Goal: Contribute content: Add original content to the website for others to see

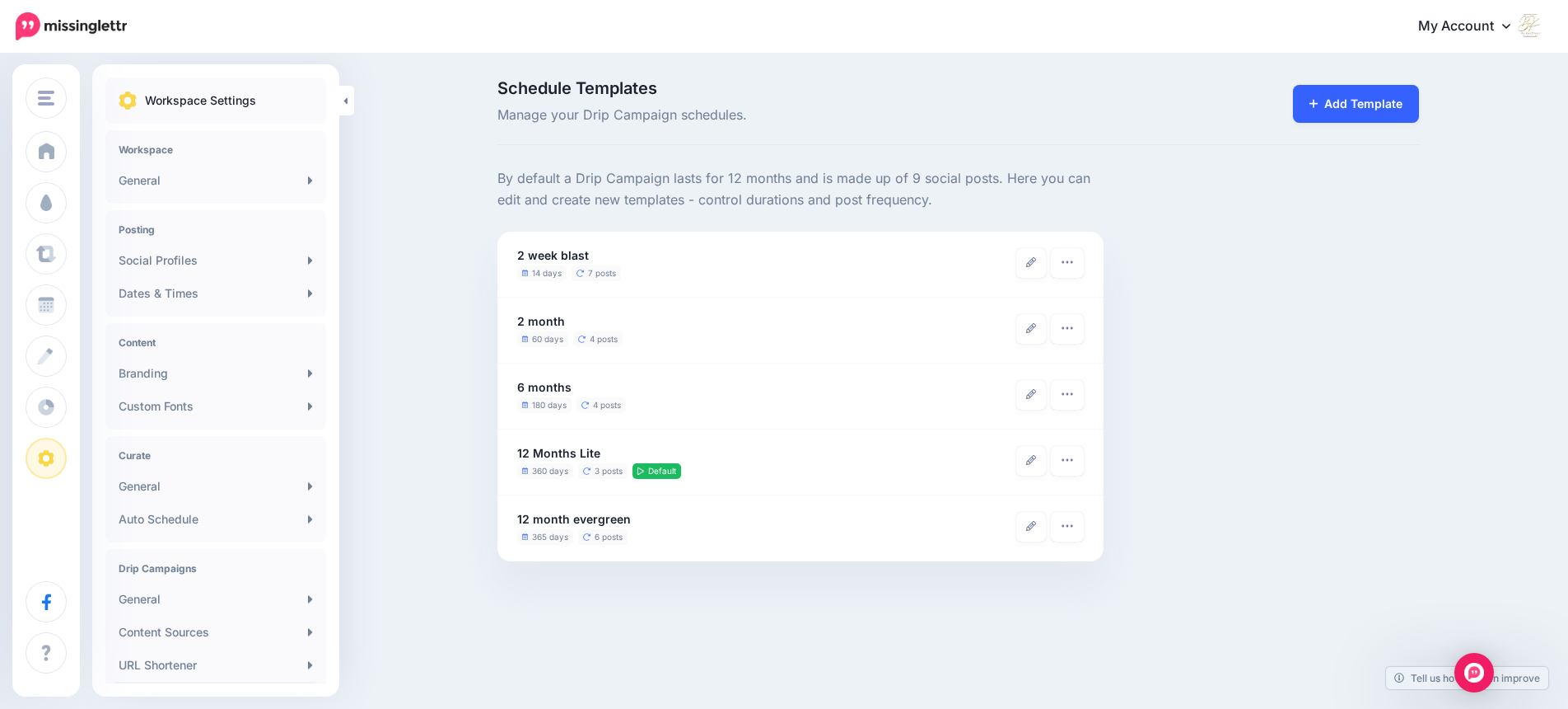
click at [1339, 96] on link "Add Template" at bounding box center [1356, 104] width 127 height 38
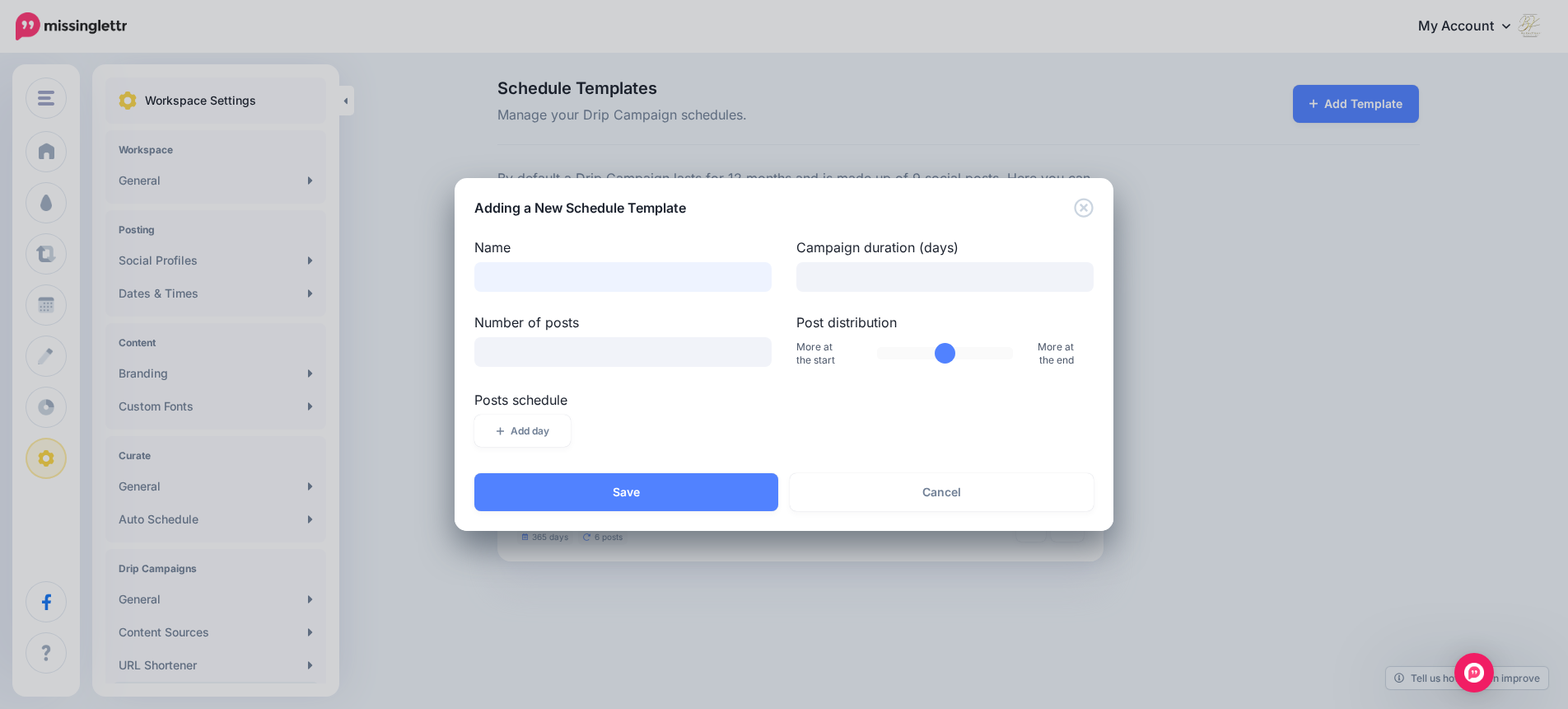
click at [519, 276] on input "Name" at bounding box center [623, 277] width 297 height 30
type input "**********"
click at [1014, 274] on input "Campaign duration (days)" at bounding box center [945, 277] width 297 height 30
type input "***"
click at [752, 348] on input "*" at bounding box center [623, 352] width 297 height 30
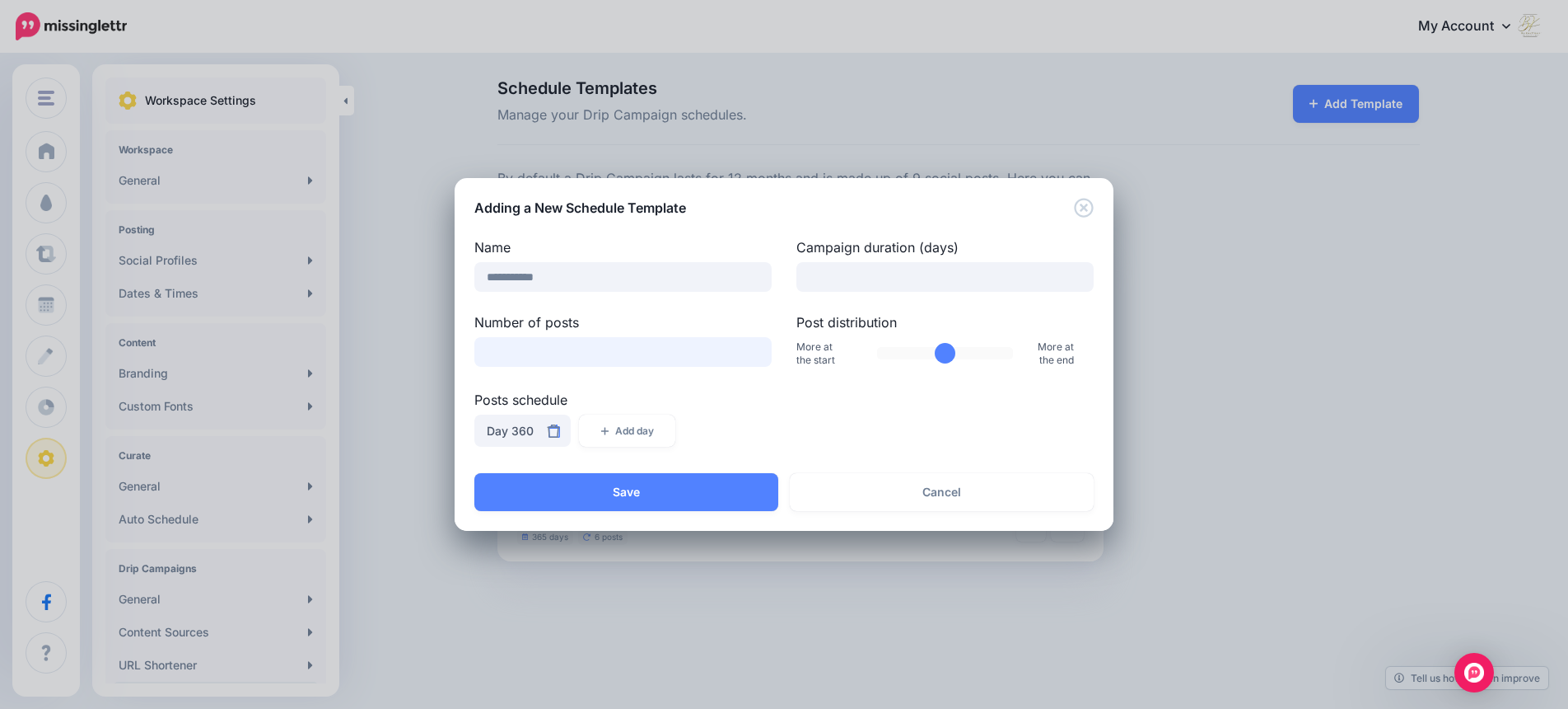
click at [752, 348] on input "*" at bounding box center [623, 352] width 297 height 30
type input "*"
click at [752, 348] on input "*" at bounding box center [623, 352] width 297 height 30
click at [951, 354] on input "Post distribution" at bounding box center [945, 352] width 136 height 12
click at [948, 356] on input "Post distribution" at bounding box center [945, 352] width 136 height 12
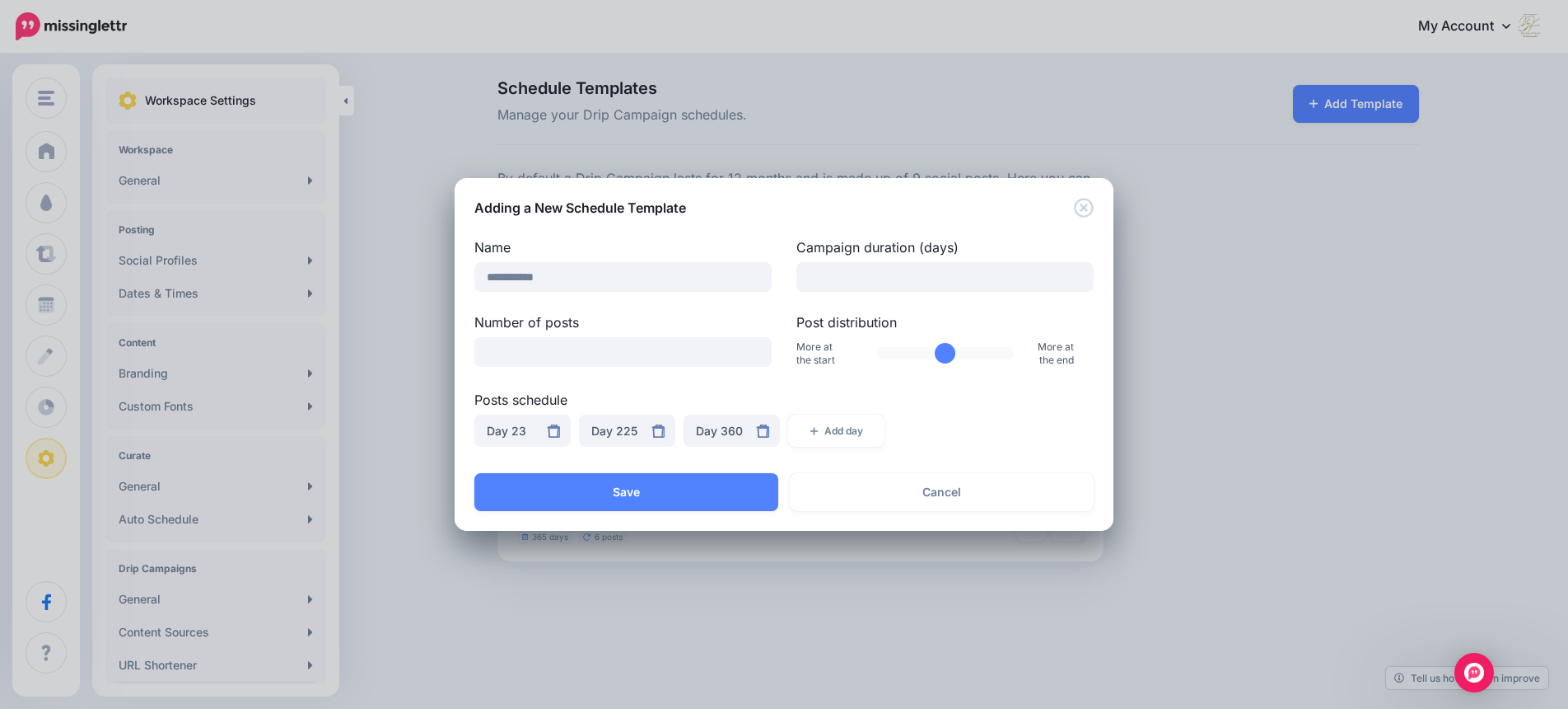
drag, startPoint x: 948, startPoint y: 357, endPoint x: 938, endPoint y: 358, distance: 10.0
click at [938, 358] on input "Post distribution" at bounding box center [945, 352] width 136 height 12
type input "**"
click at [939, 357] on input "Post distribution" at bounding box center [945, 352] width 136 height 12
click at [634, 432] on div "Day 136" at bounding box center [627, 430] width 72 height 20
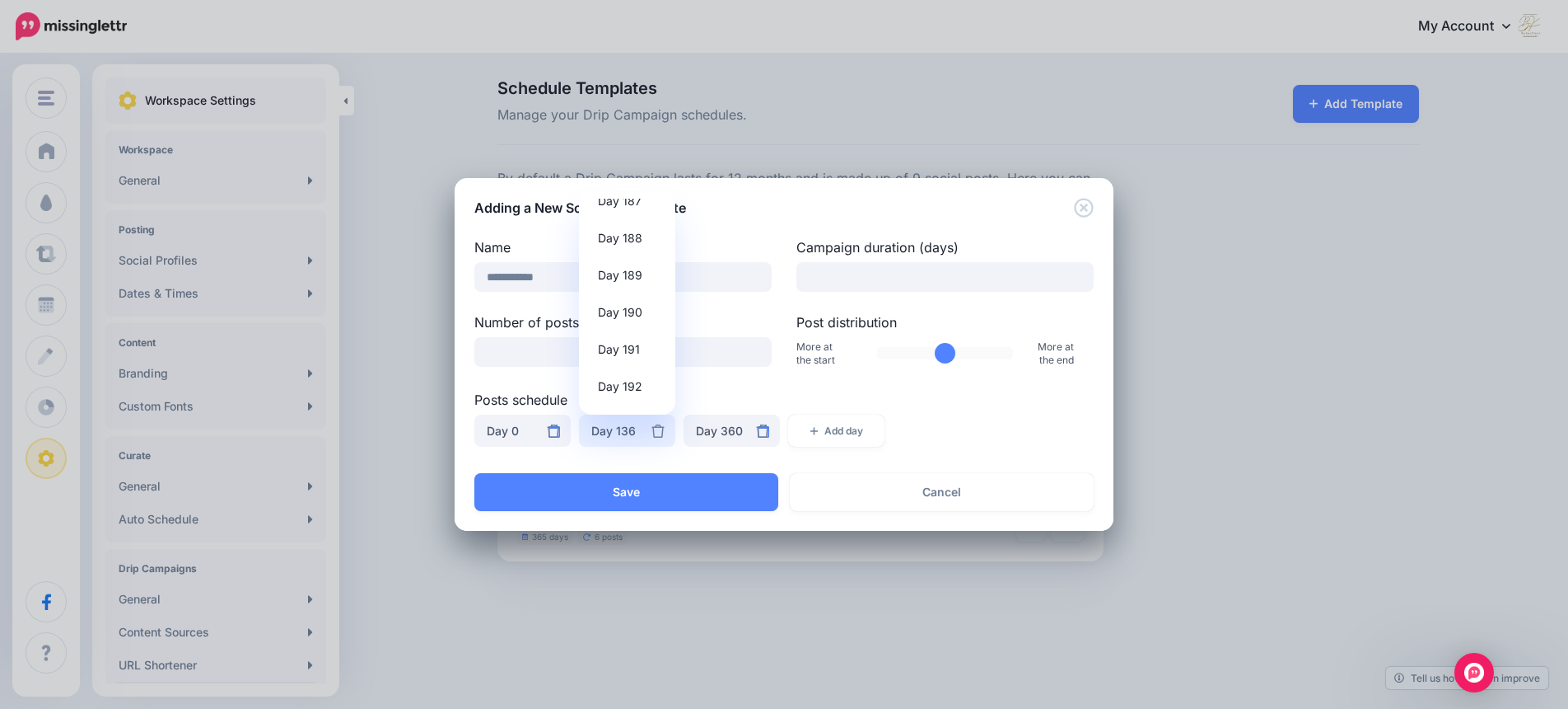
scroll to position [6756, 0]
click at [640, 287] on span "Day 184" at bounding box center [619, 281] width 44 height 20
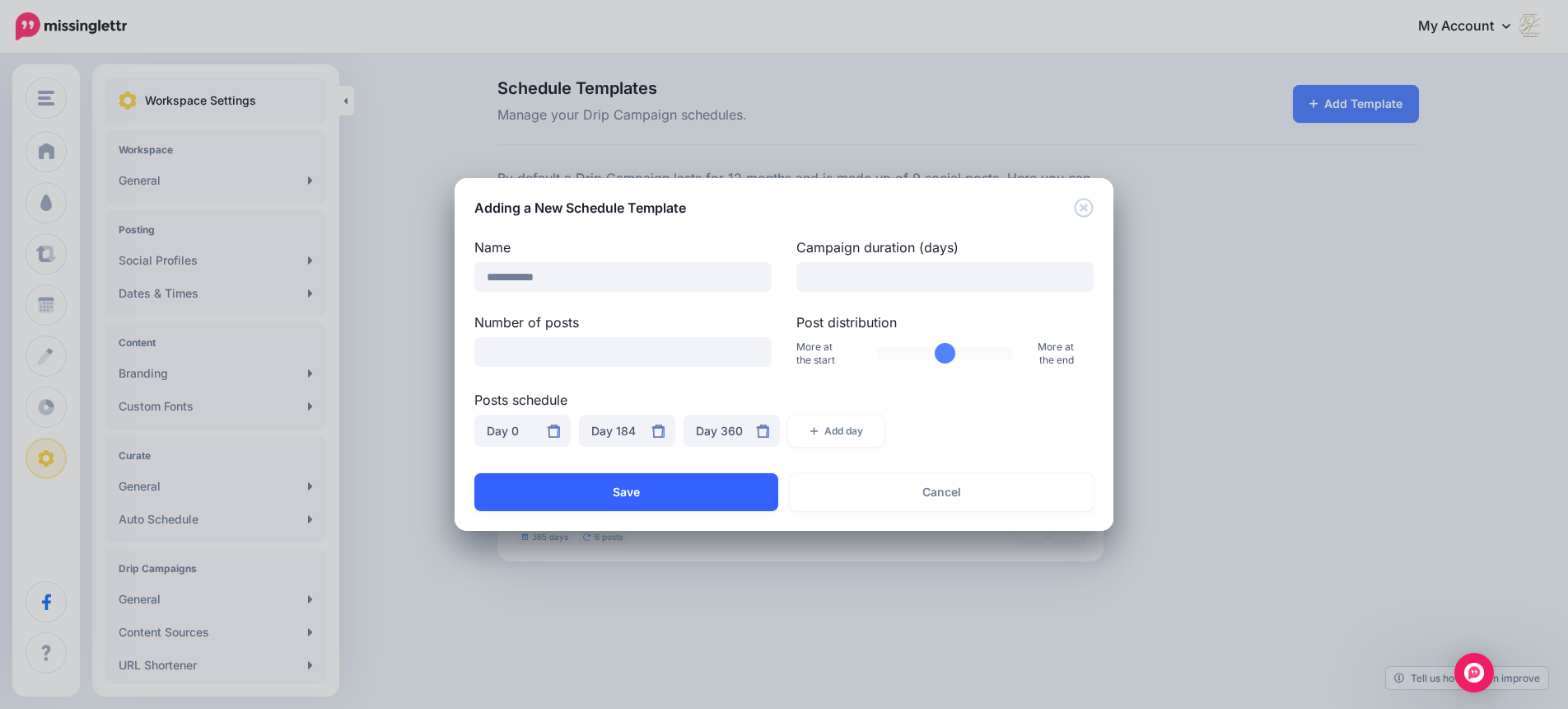
click at [628, 489] on button "Save" at bounding box center [626, 491] width 304 height 38
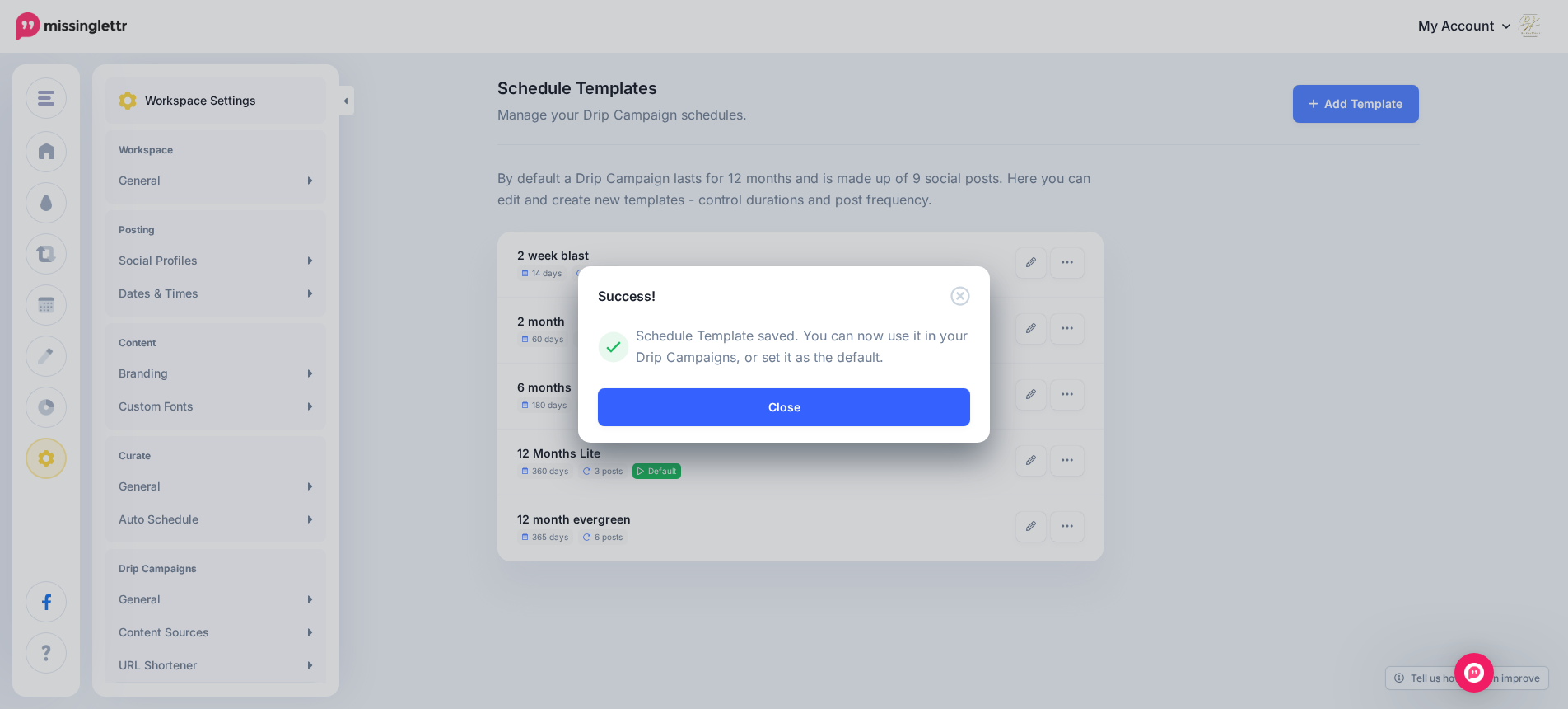
click at [774, 401] on link "Close" at bounding box center [784, 407] width 373 height 38
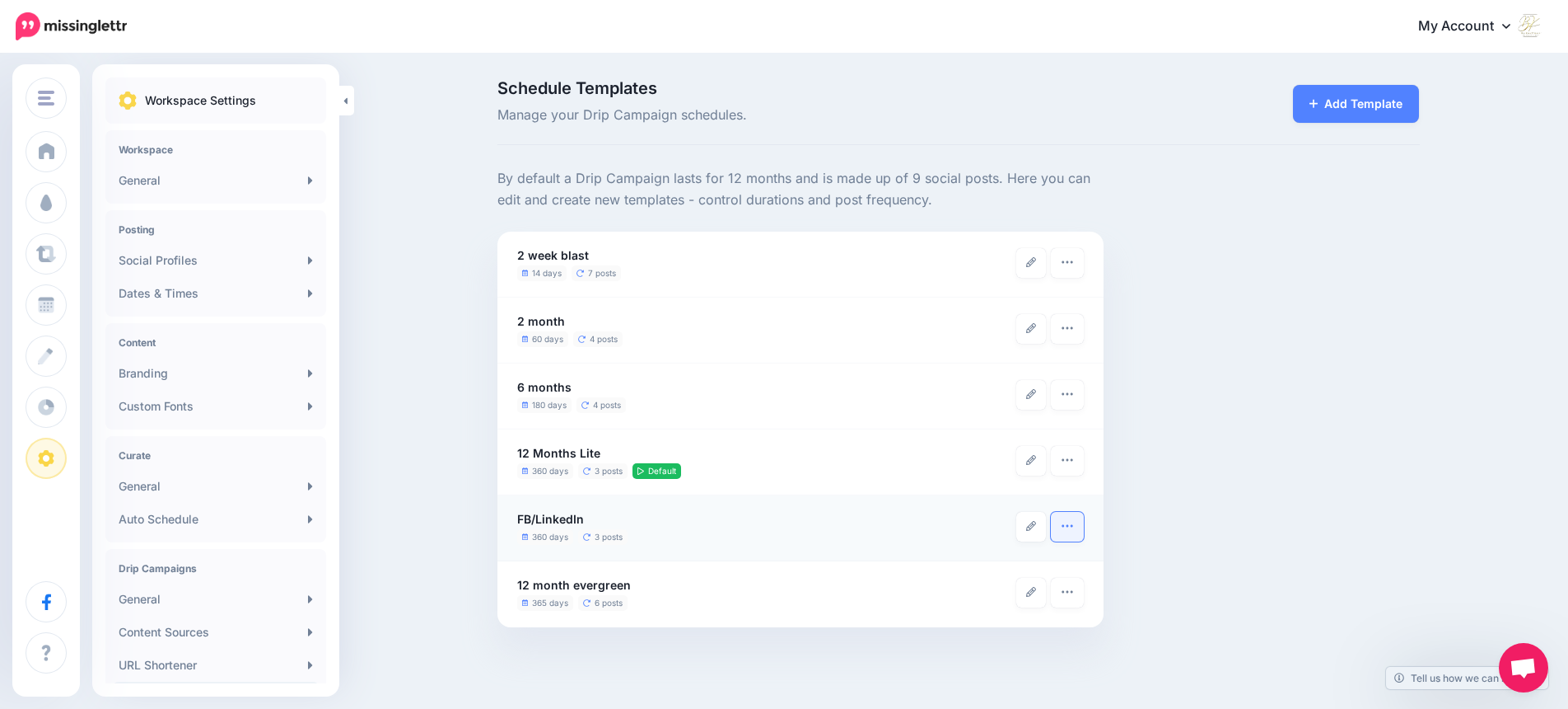
click at [1070, 526] on icon "button" at bounding box center [1067, 525] width 13 height 13
click at [1078, 529] on button "button" at bounding box center [1067, 526] width 33 height 30
click at [1028, 593] on icon at bounding box center [1031, 591] width 10 height 10
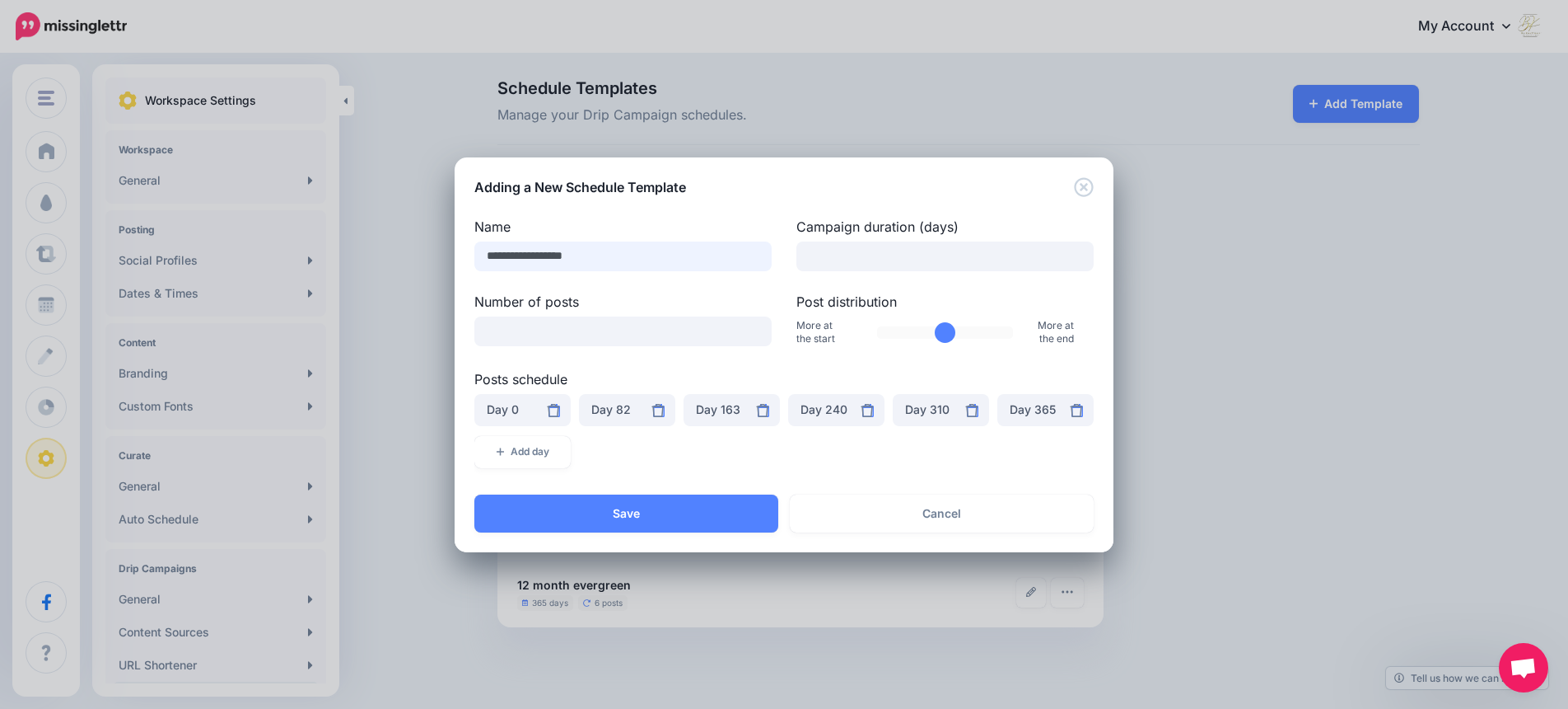
click at [623, 262] on input "**********" at bounding box center [623, 256] width 297 height 30
type input "**********"
click at [755, 327] on input "*" at bounding box center [623, 331] width 297 height 30
type input "*"
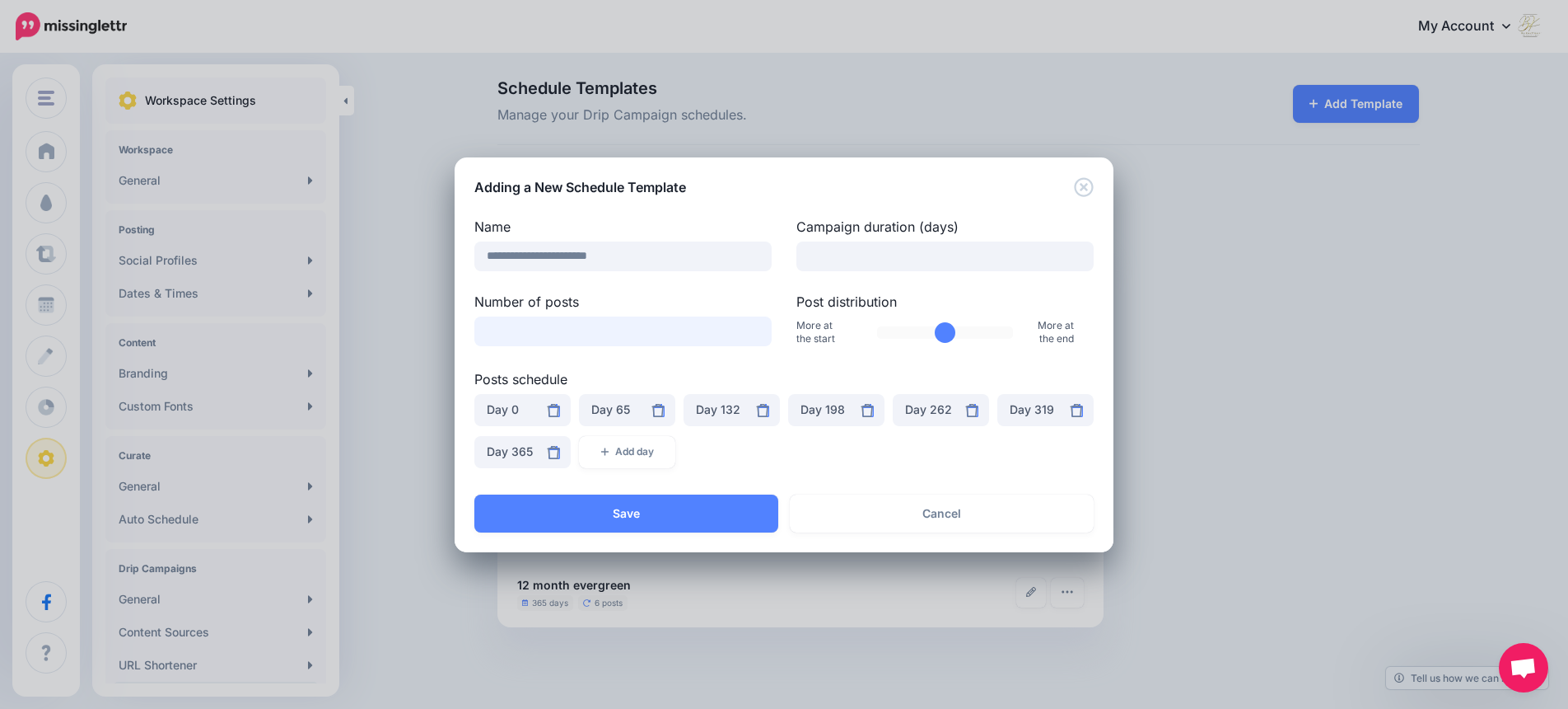
click at [755, 327] on input "*" at bounding box center [623, 331] width 297 height 30
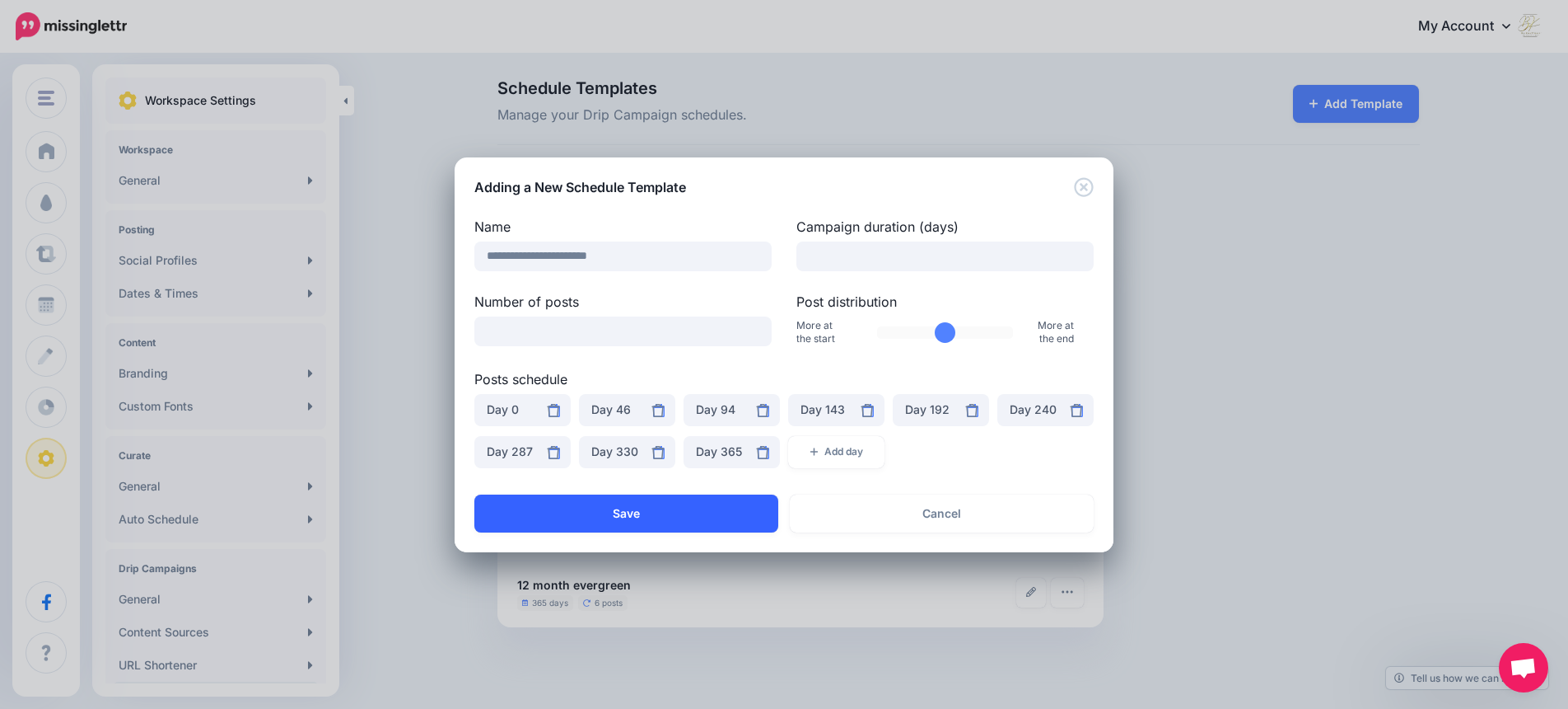
click at [632, 509] on button "Save" at bounding box center [626, 513] width 304 height 38
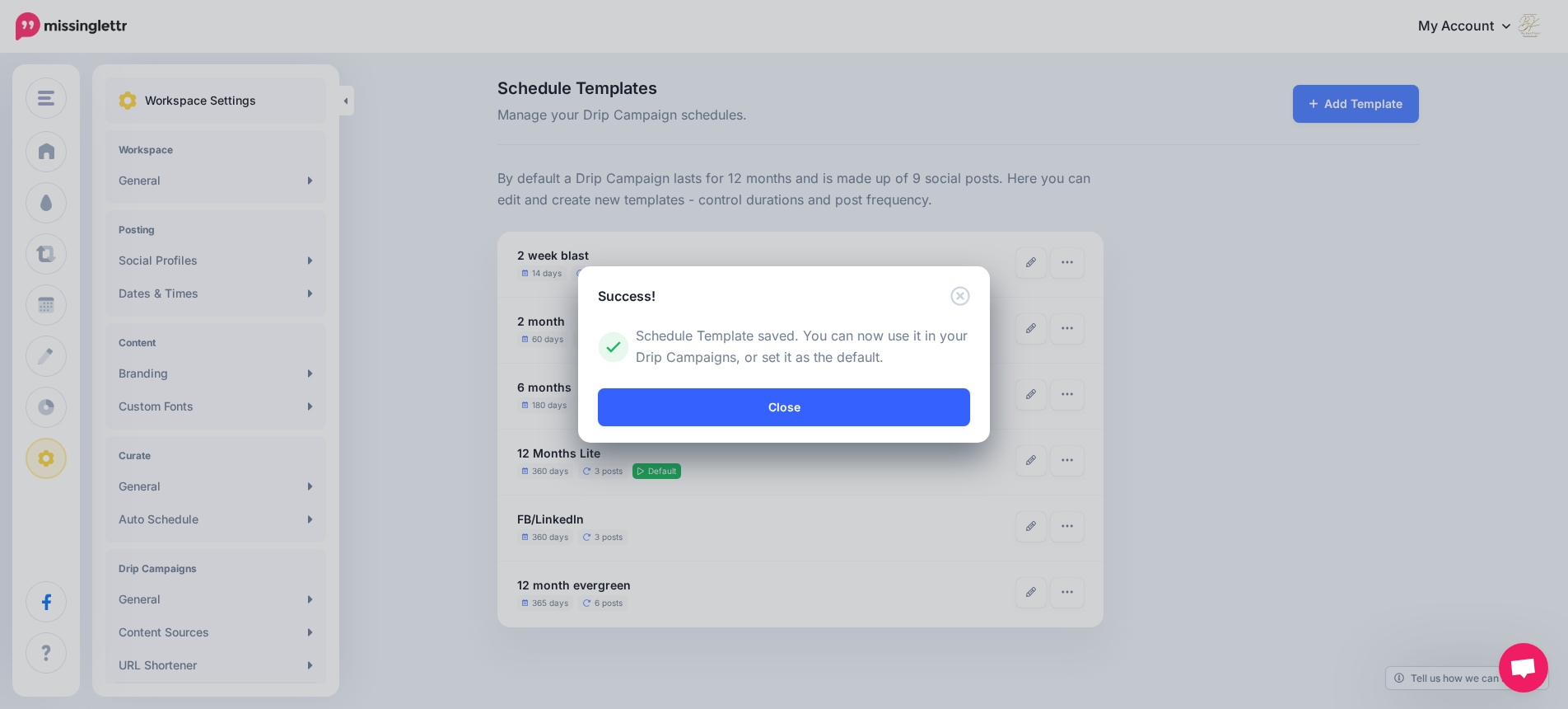
click at [781, 408] on link "Close" at bounding box center [784, 407] width 373 height 38
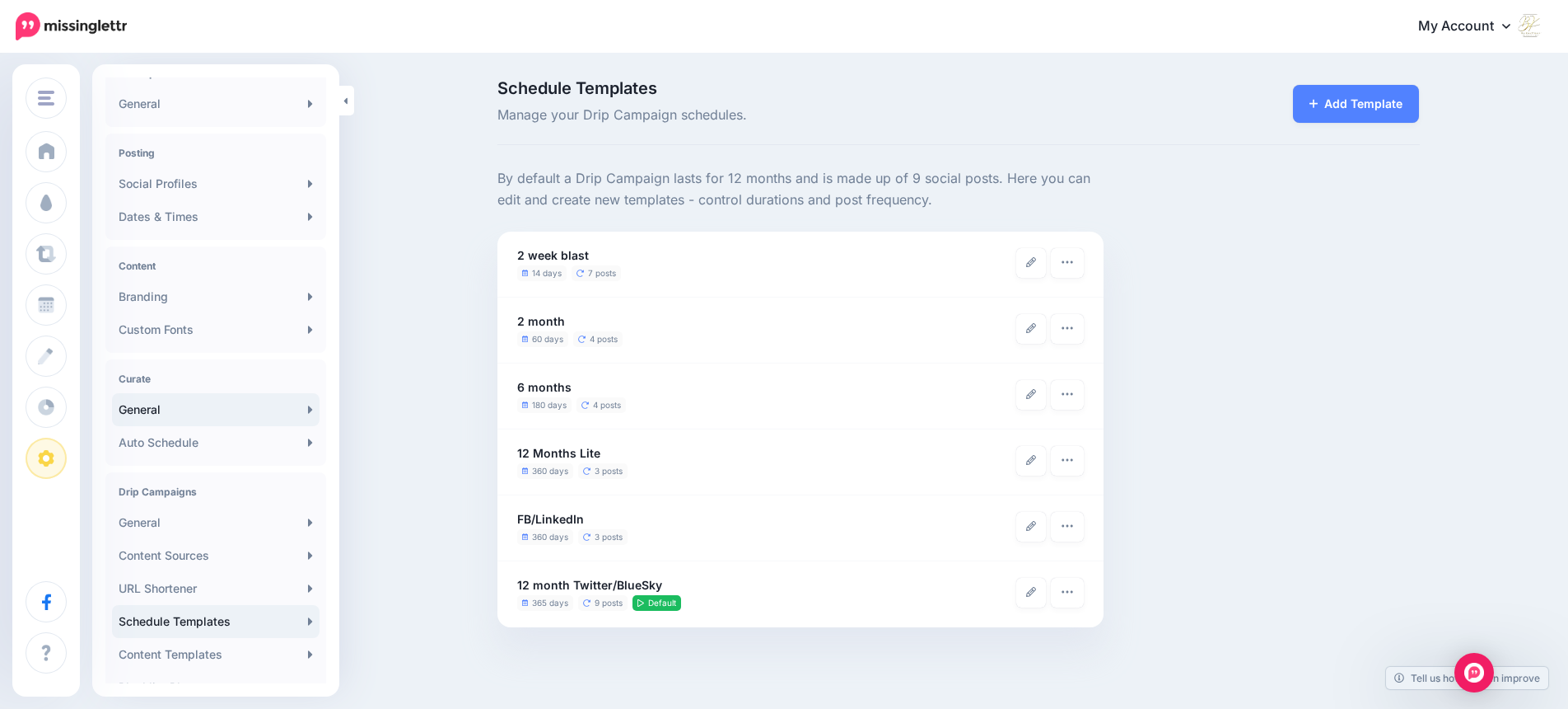
scroll to position [144, 0]
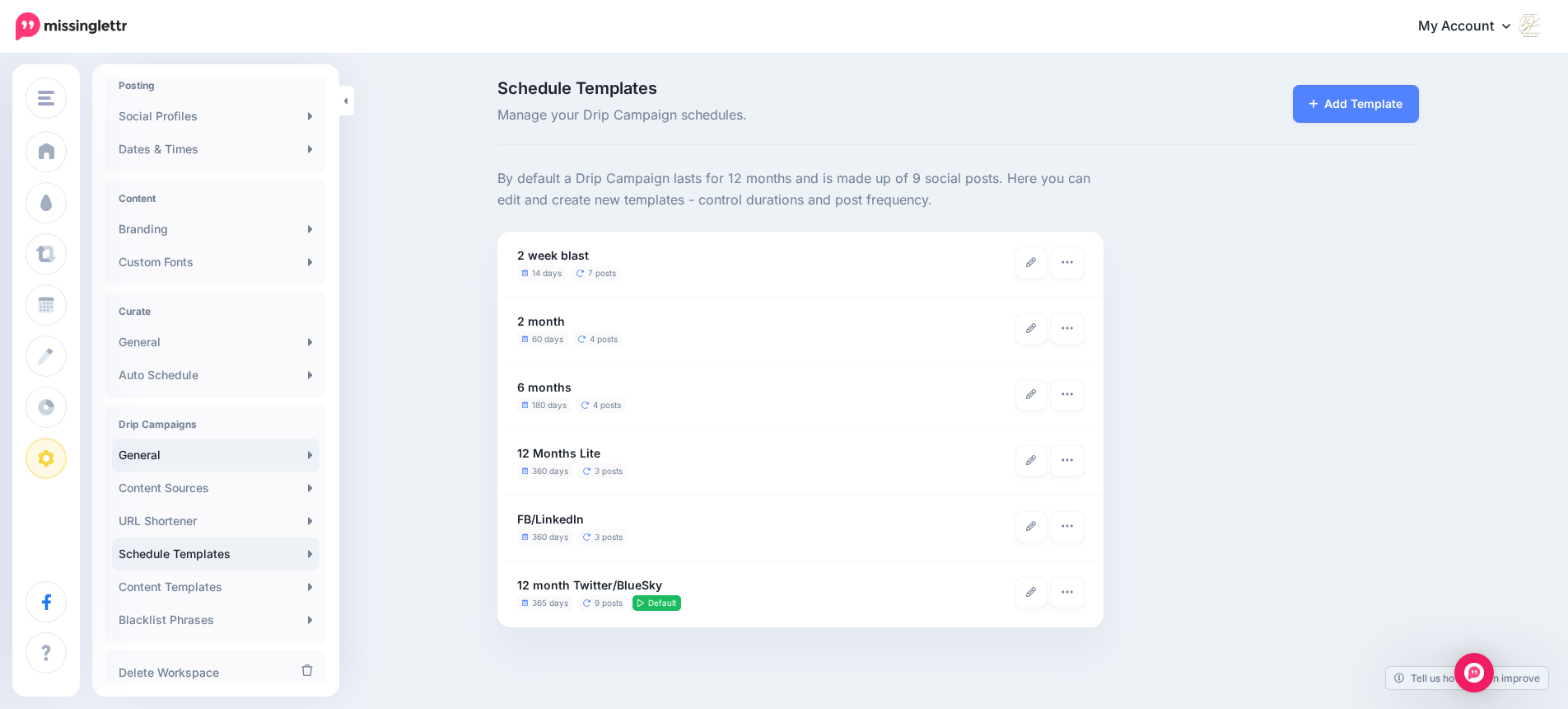
click at [142, 456] on link "General" at bounding box center [216, 455] width 208 height 33
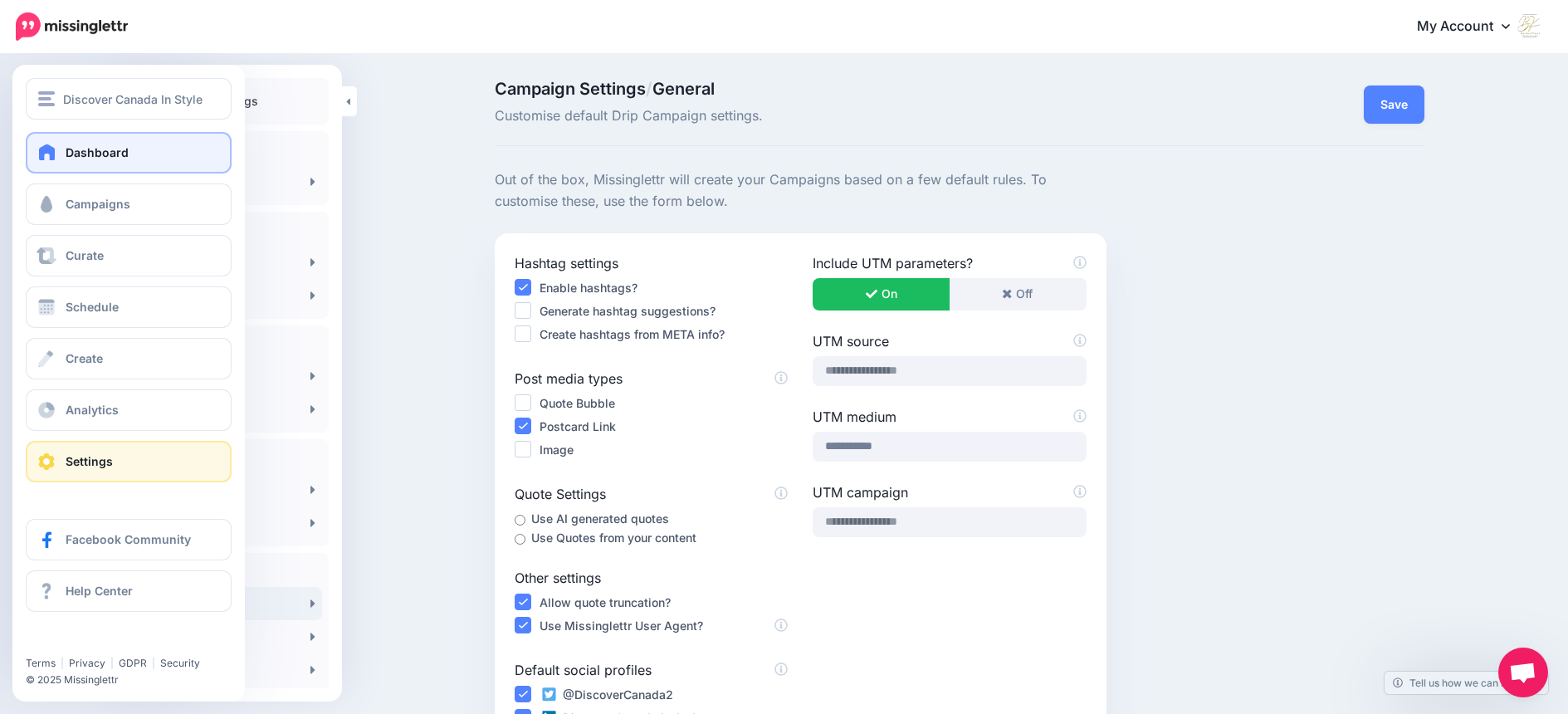
click at [70, 152] on span "Dashboard" at bounding box center [97, 152] width 64 height 14
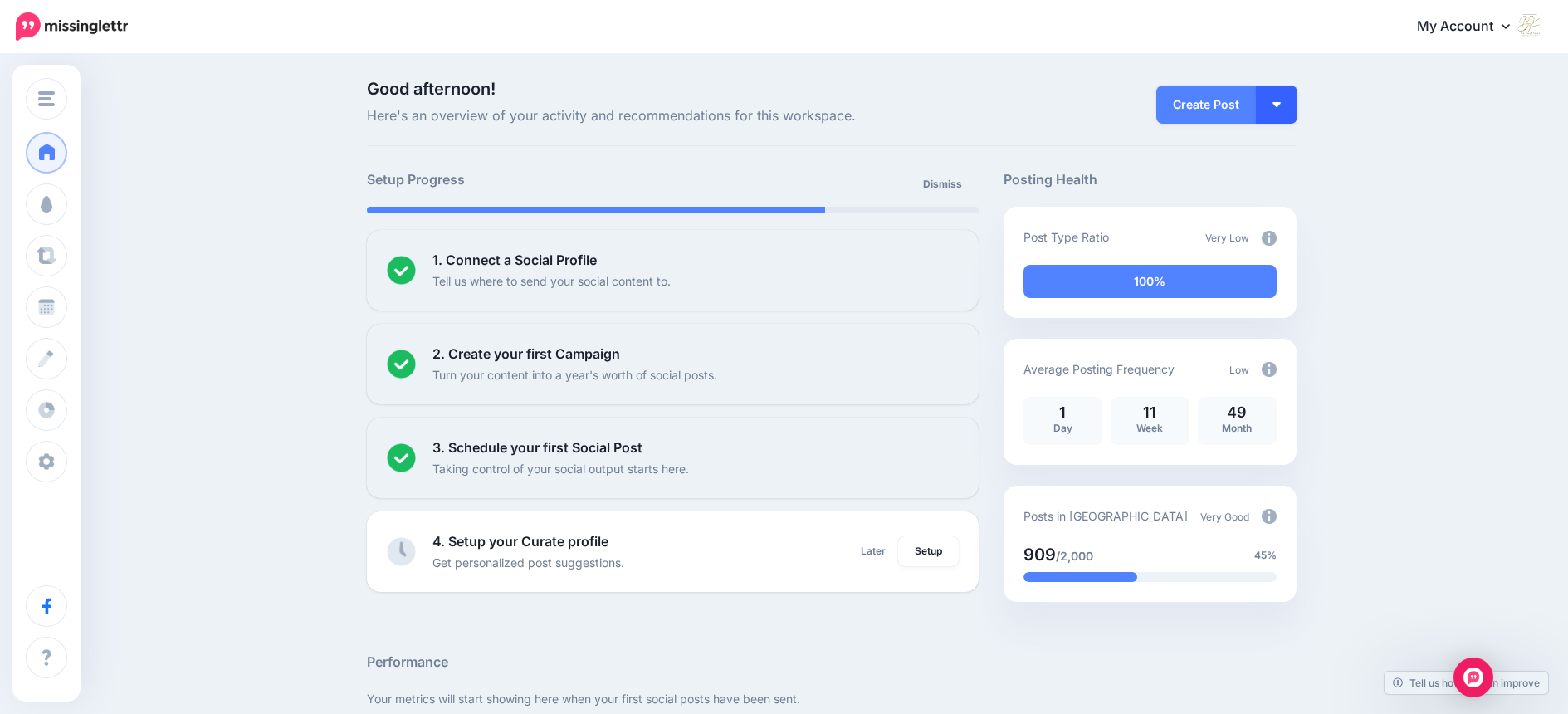
click at [1281, 105] on img "button" at bounding box center [1276, 104] width 9 height 5
click at [1272, 185] on link "Create Campaign" at bounding box center [1228, 187] width 120 height 32
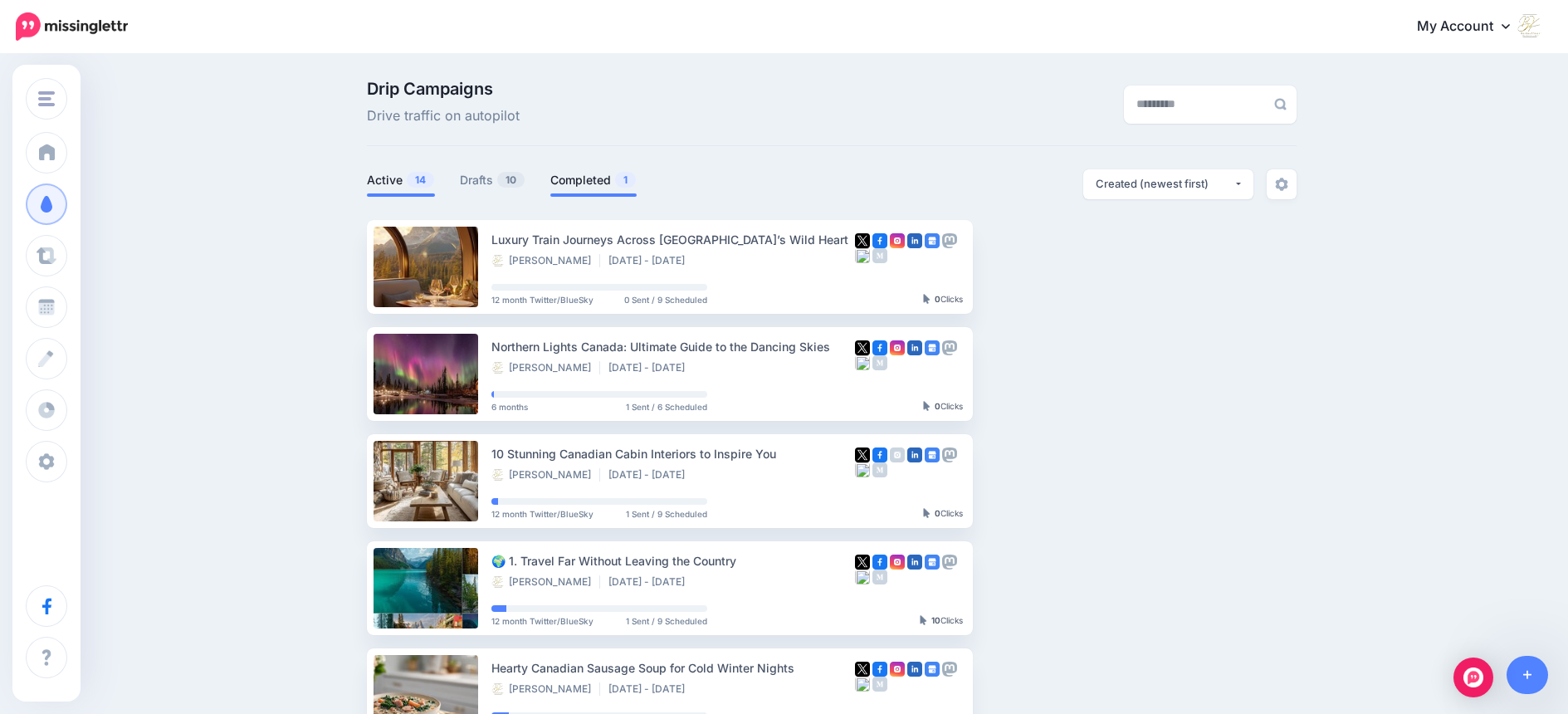
click at [598, 178] on link "Completed 1" at bounding box center [593, 179] width 86 height 20
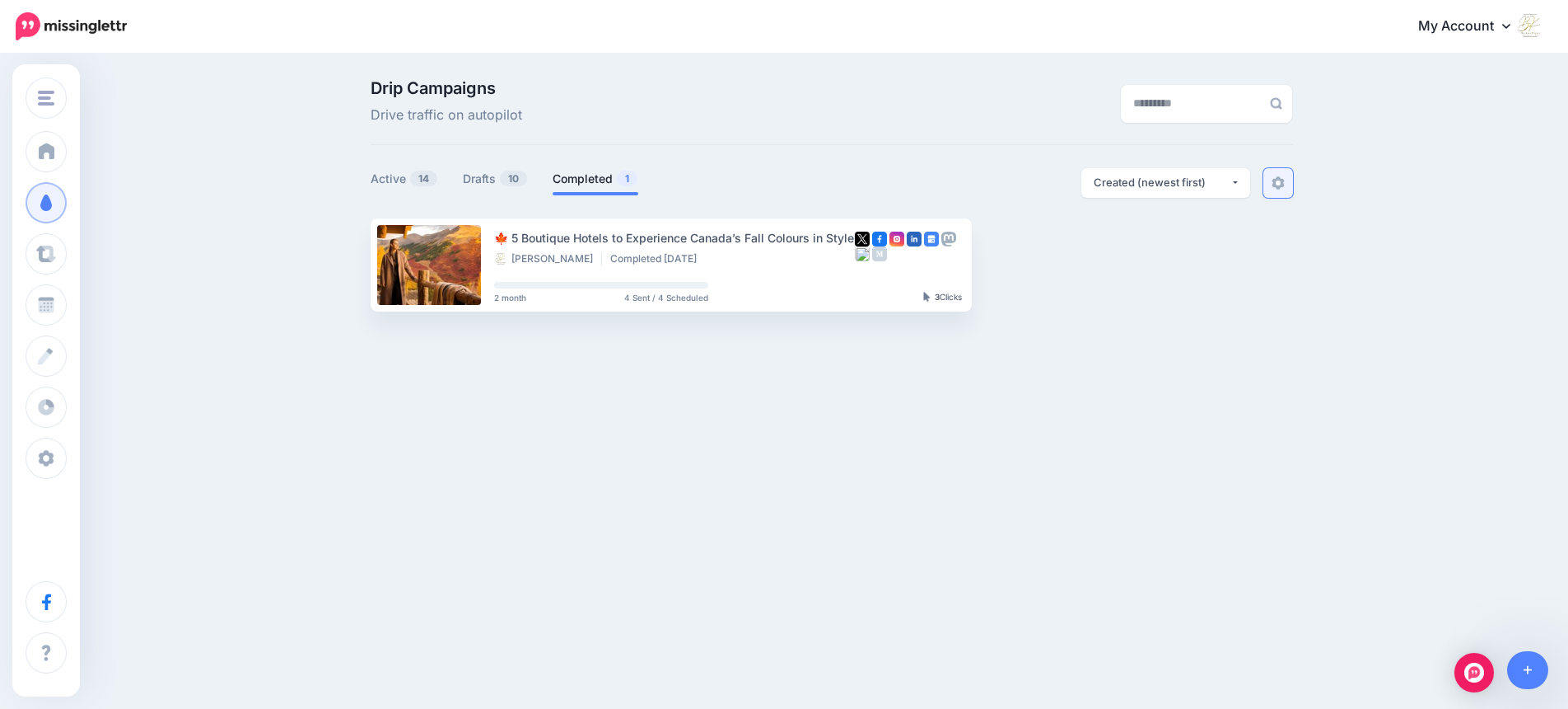
click at [1275, 179] on img at bounding box center [1278, 183] width 13 height 13
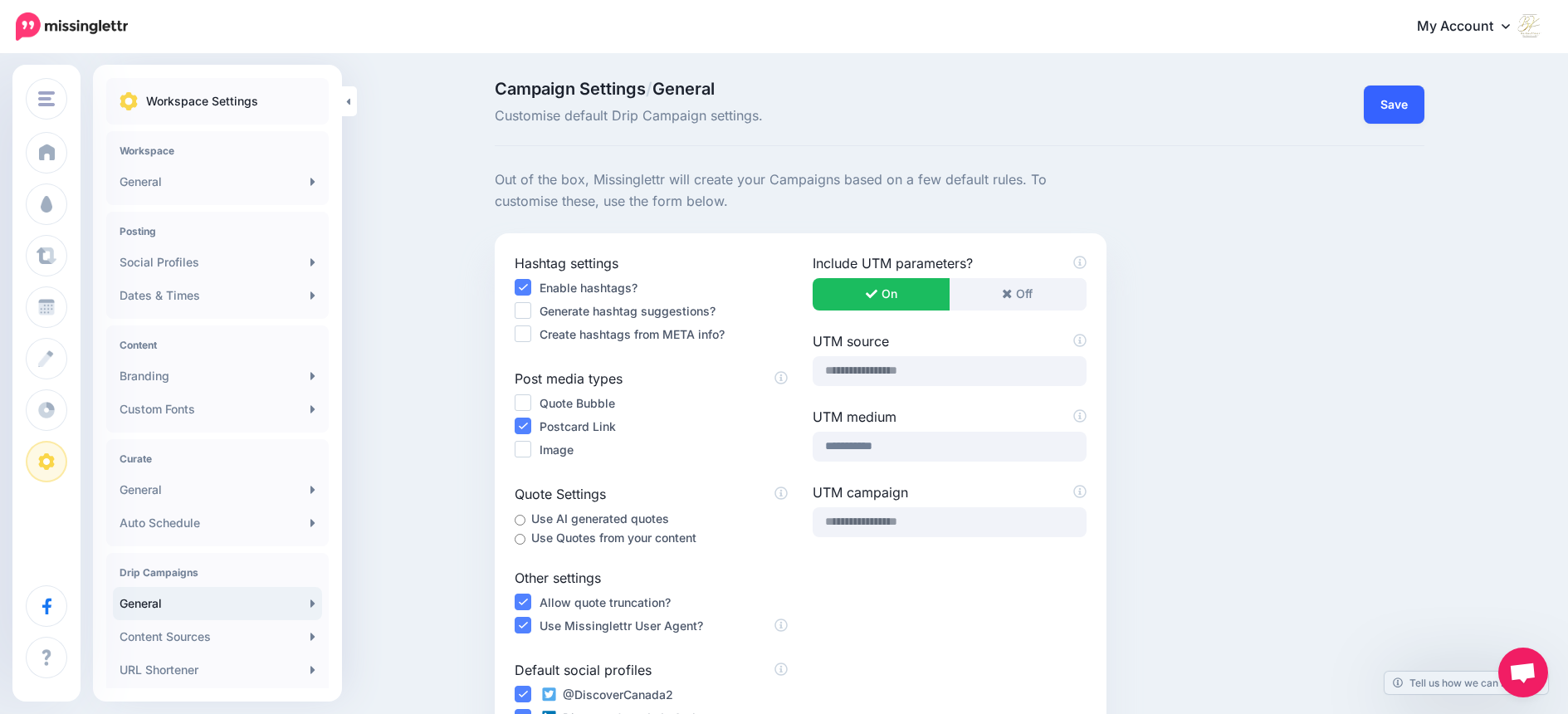
click at [1408, 105] on button "Save" at bounding box center [1394, 104] width 61 height 38
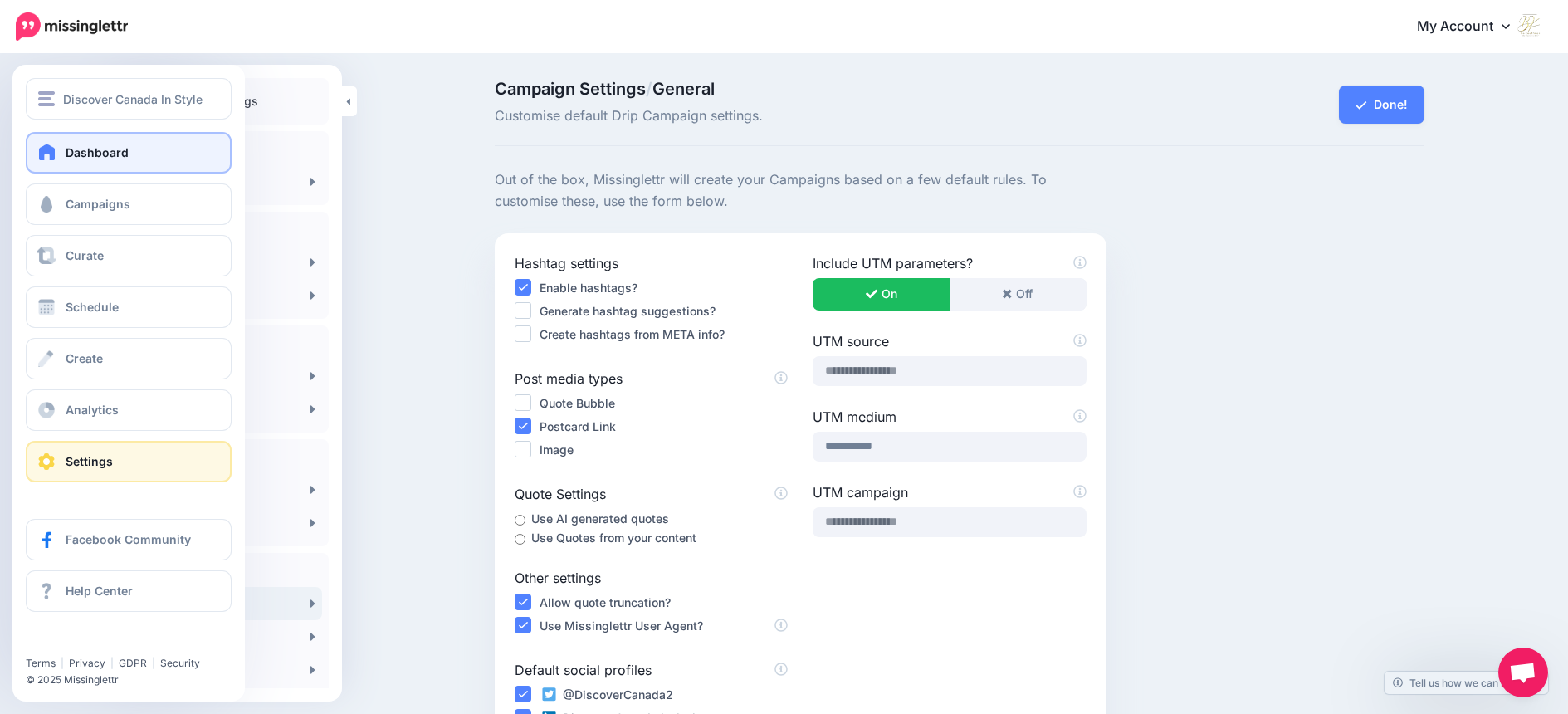
click at [52, 145] on span at bounding box center [47, 152] width 22 height 17
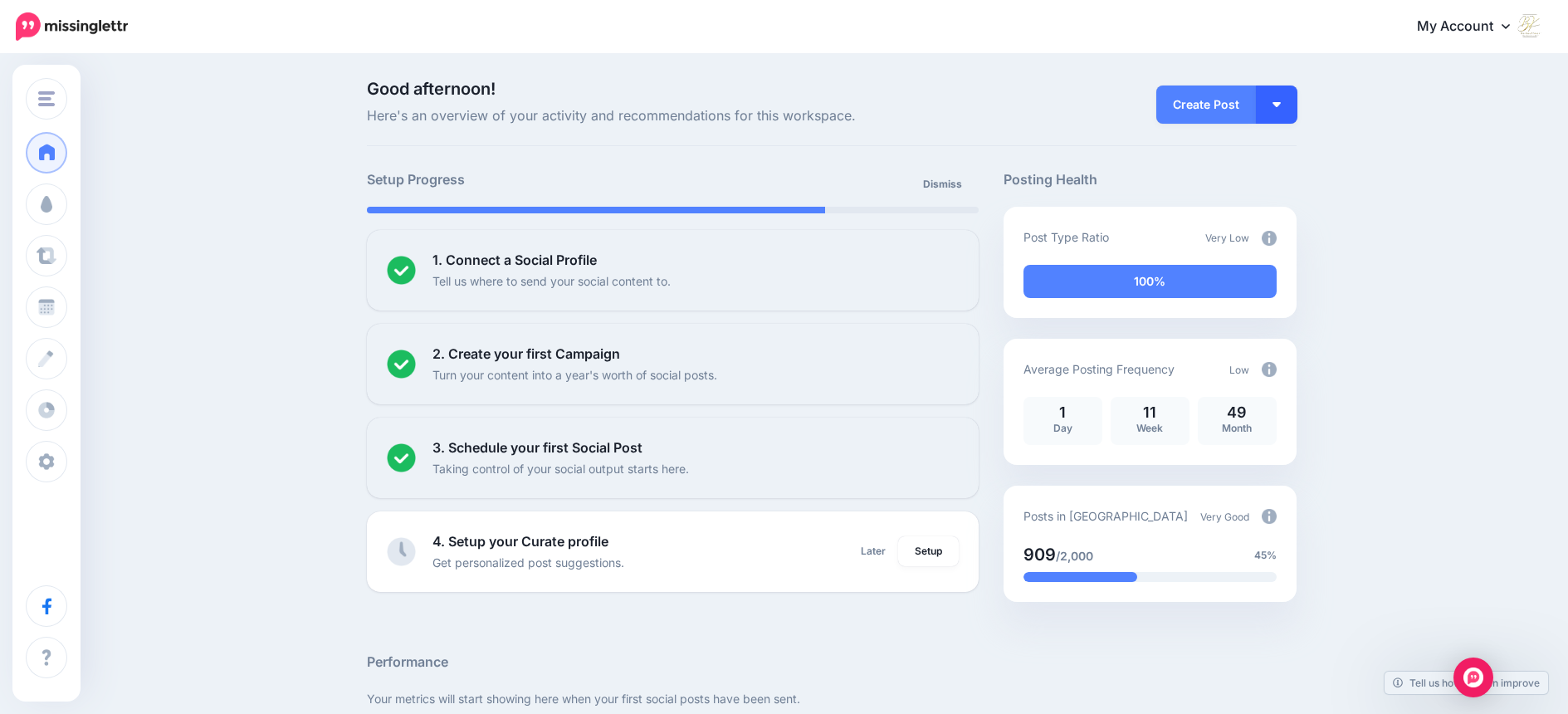
click at [1281, 105] on img "button" at bounding box center [1276, 104] width 9 height 5
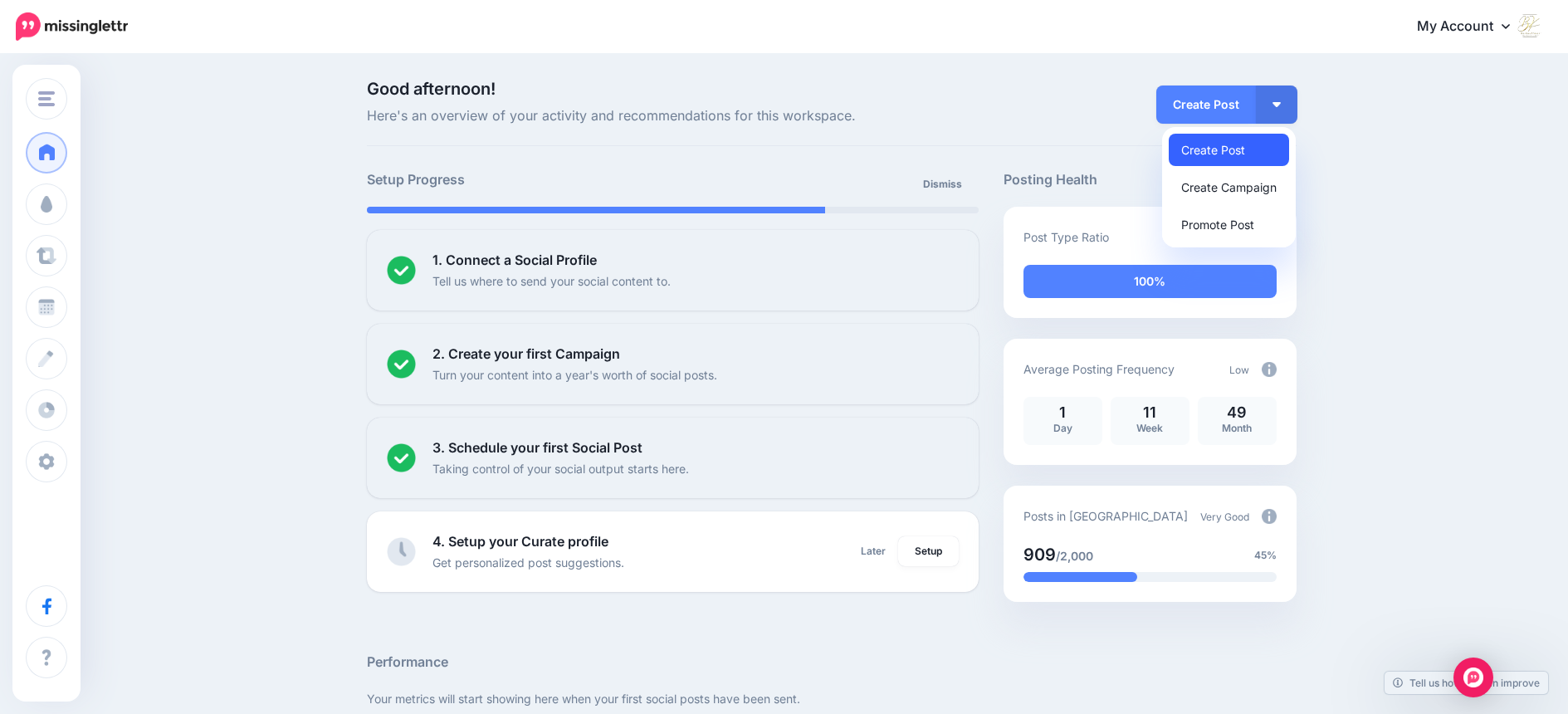
click at [1230, 151] on link "Create Post" at bounding box center [1228, 150] width 120 height 32
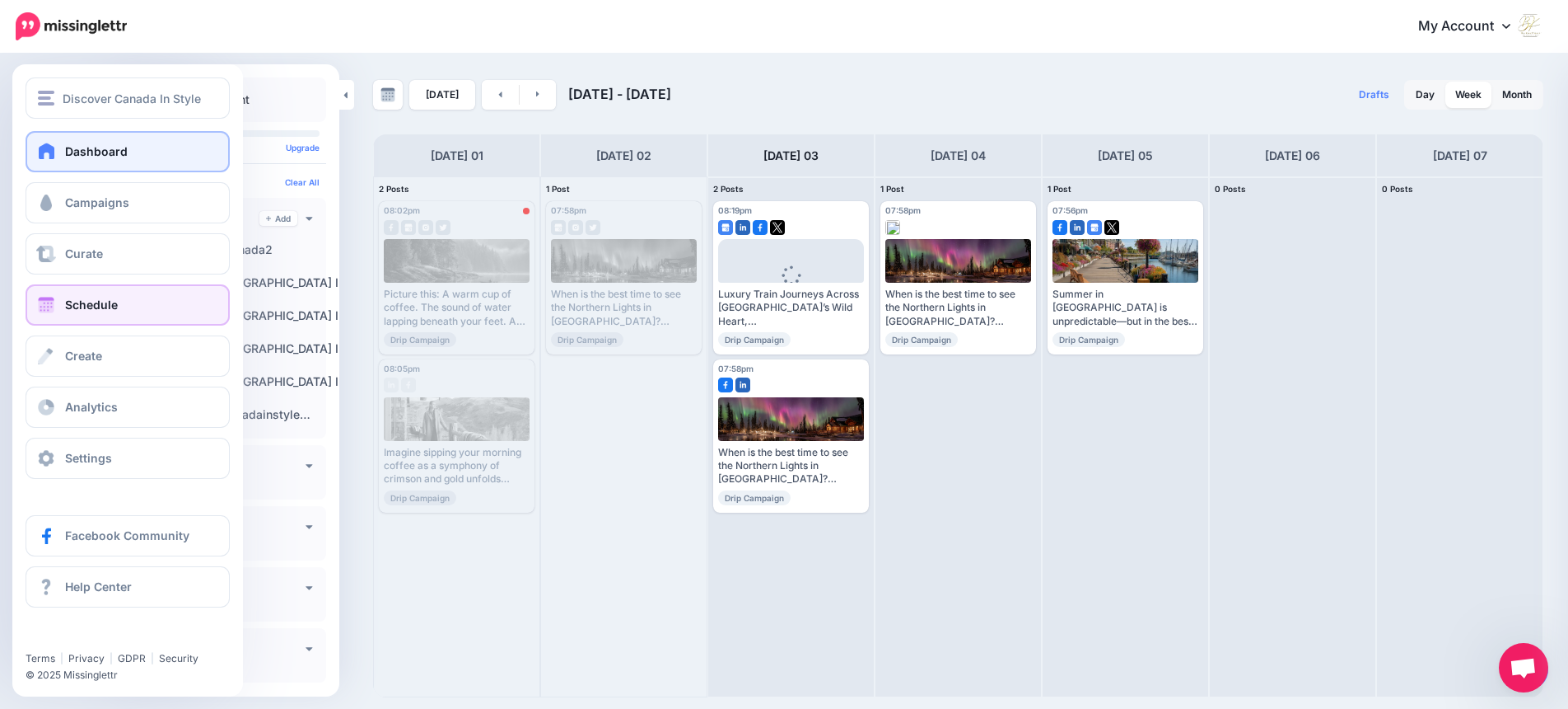
click at [44, 154] on span at bounding box center [47, 151] width 22 height 17
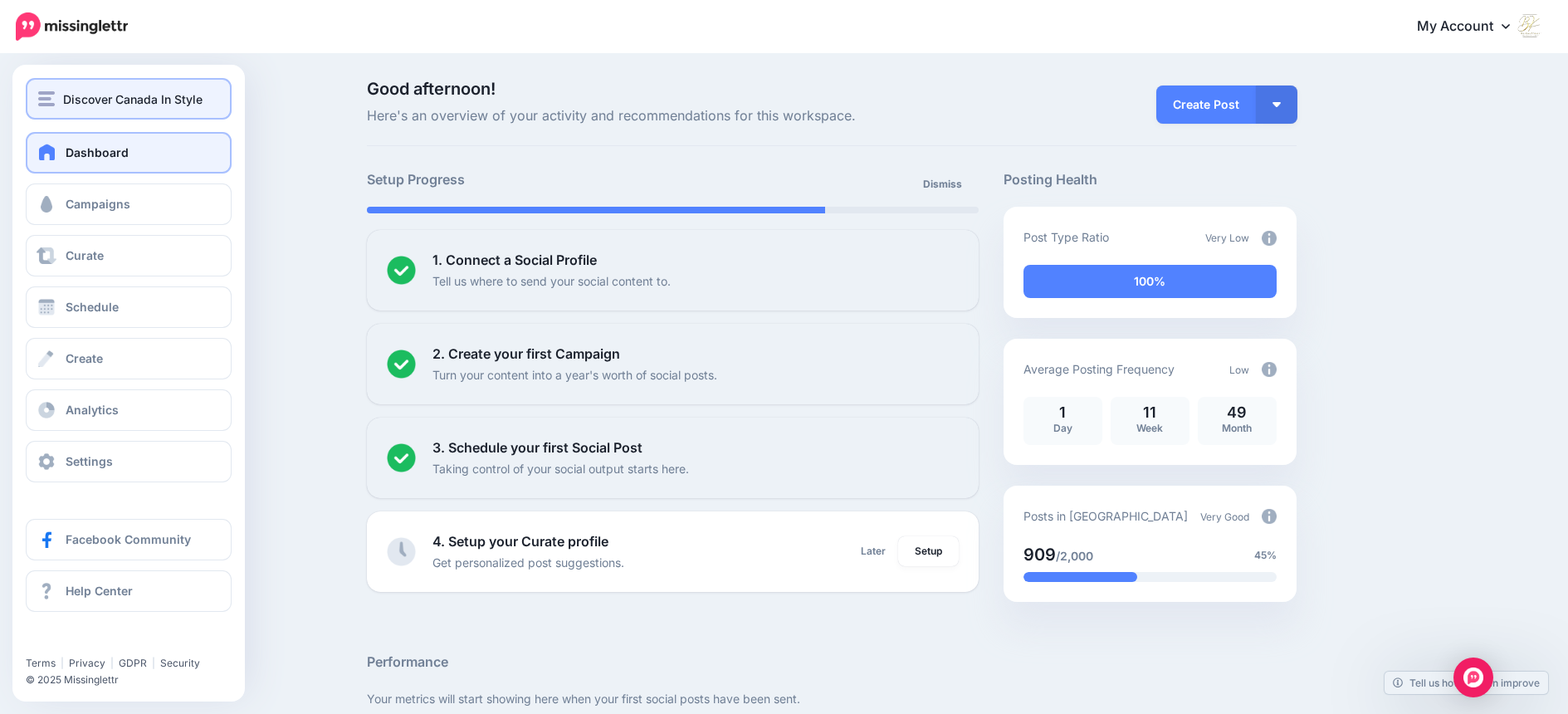
click at [48, 101] on img "button" at bounding box center [46, 99] width 17 height 15
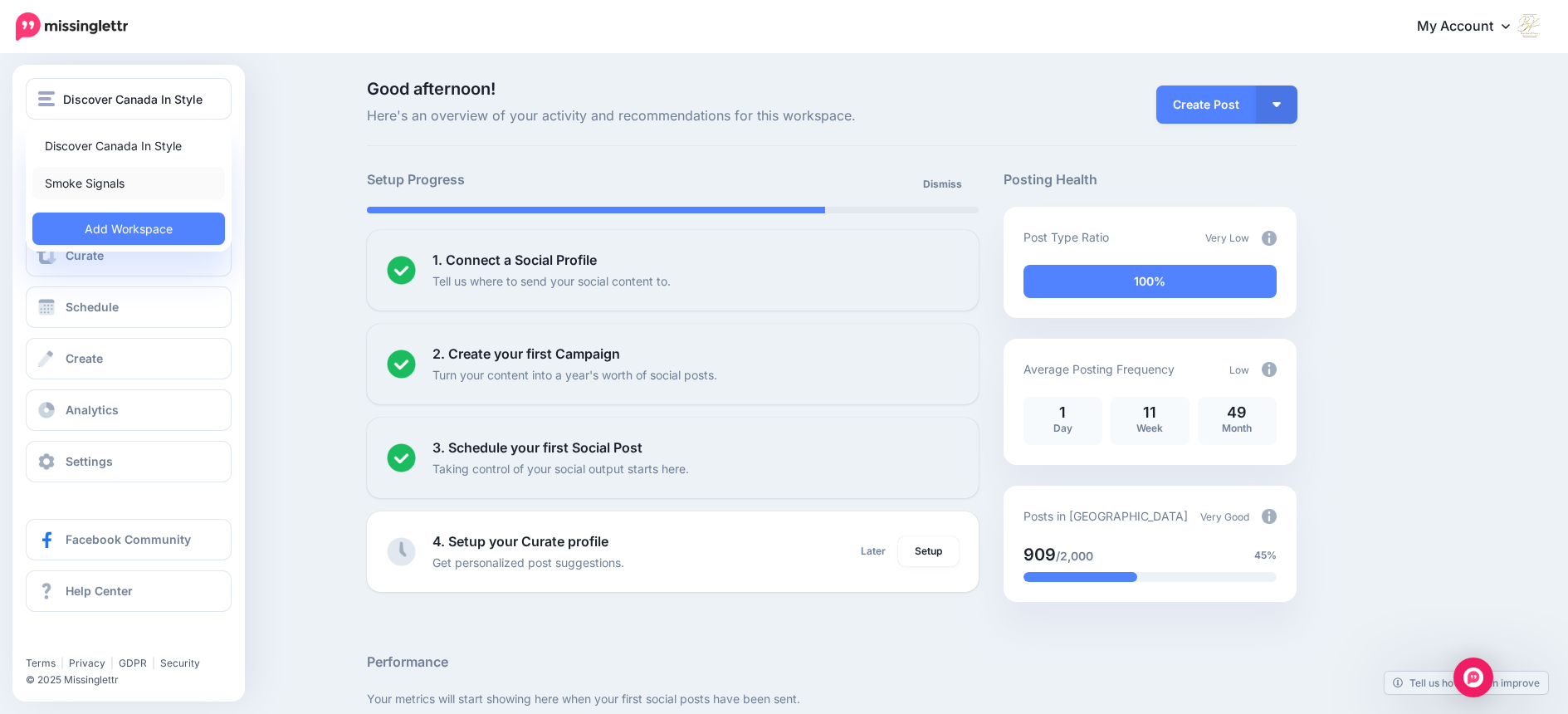
click at [90, 183] on link "Smoke Signals" at bounding box center [128, 183] width 193 height 32
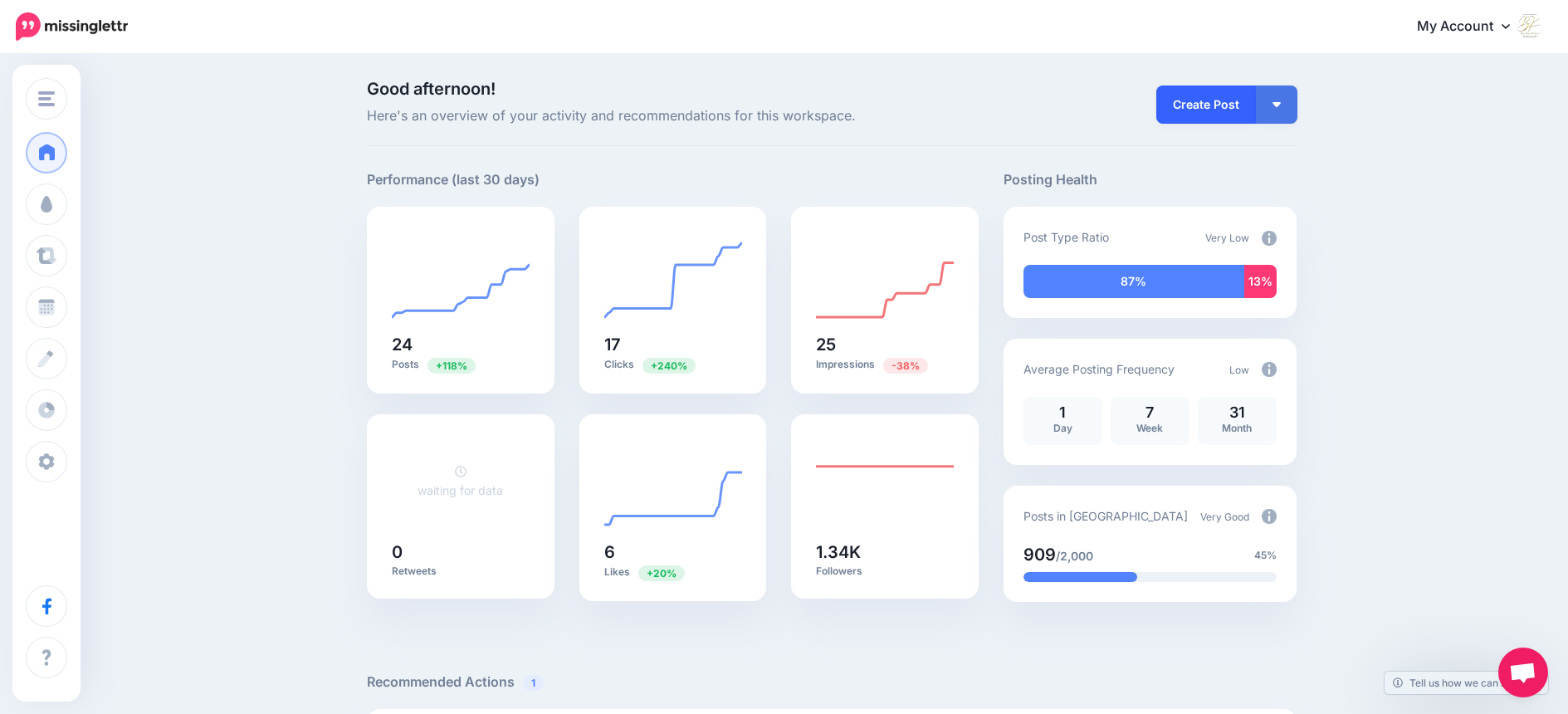
click at [1208, 104] on link "Create Post" at bounding box center [1206, 104] width 100 height 38
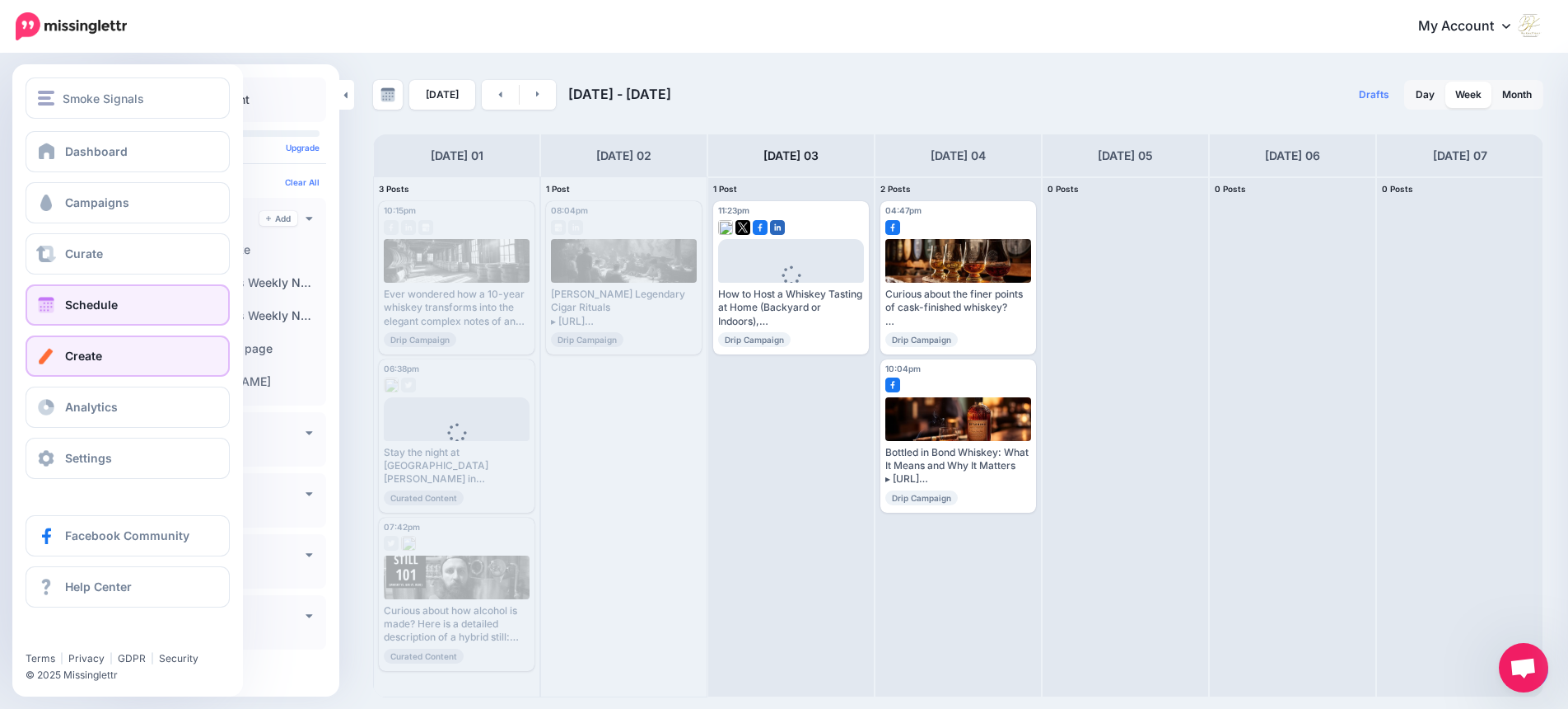
click at [101, 356] on span "Create" at bounding box center [83, 355] width 37 height 14
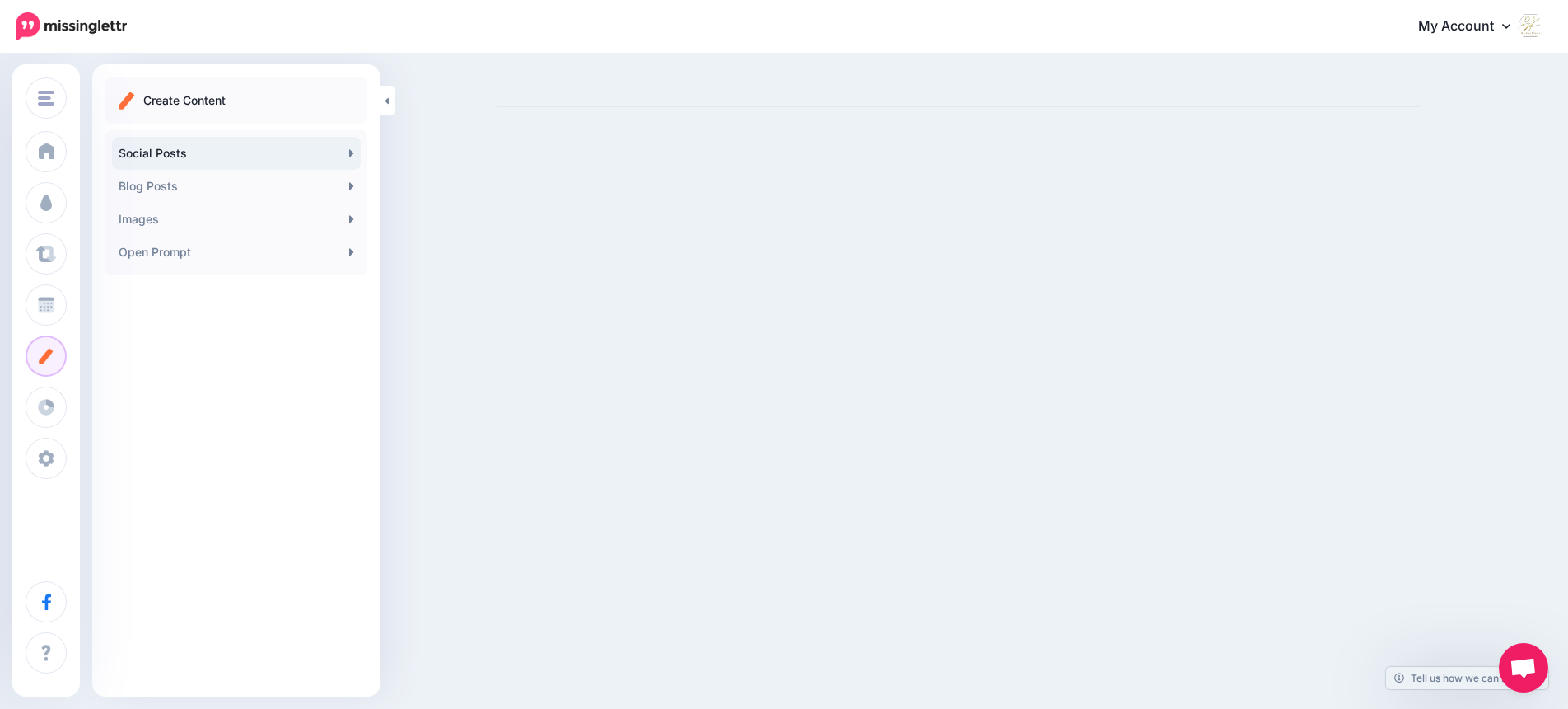
click at [172, 149] on link "Social Posts" at bounding box center [236, 153] width 248 height 33
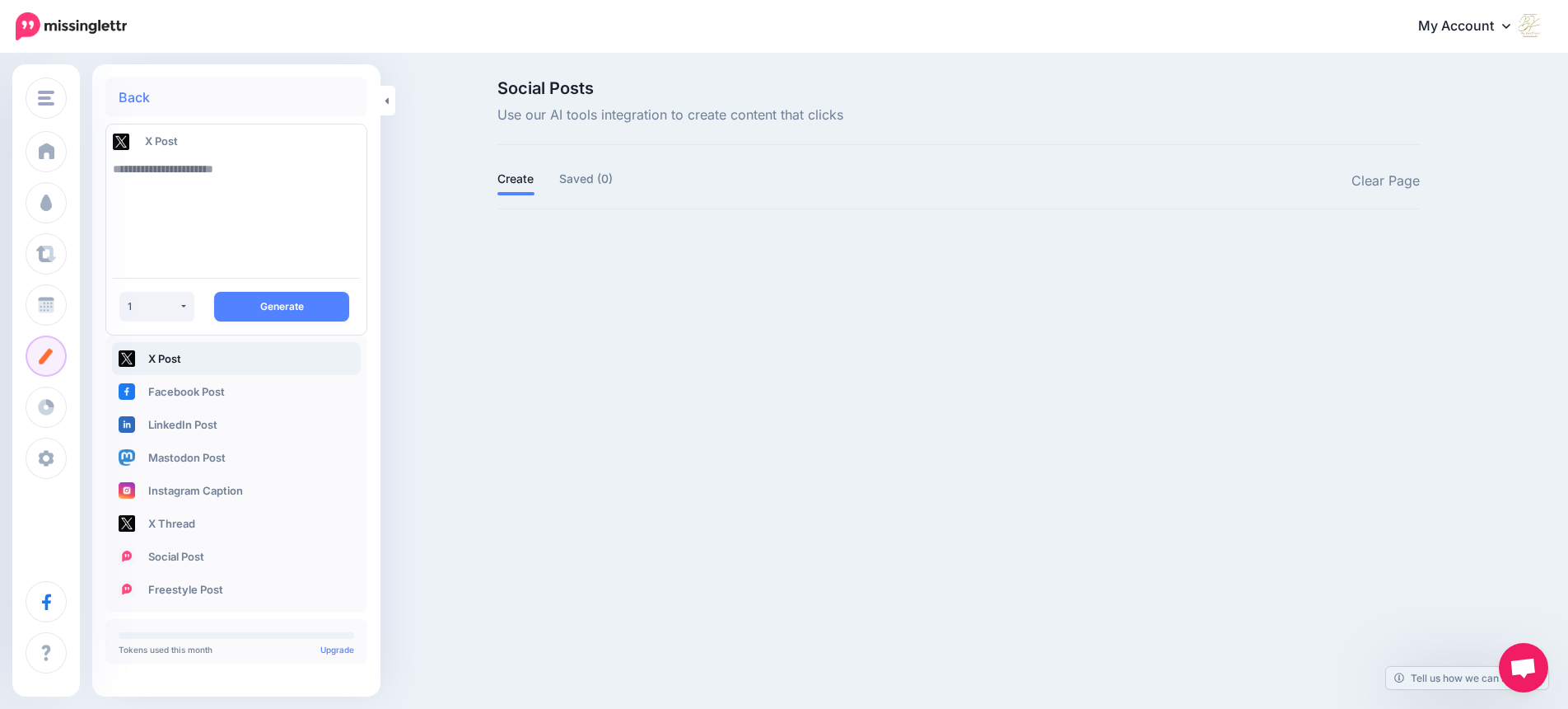
click at [180, 174] on textarea at bounding box center [236, 208] width 248 height 112
click at [181, 302] on button "1" at bounding box center [157, 307] width 75 height 30
click at [180, 390] on link "Facebook Post" at bounding box center [236, 391] width 248 height 33
click at [171, 169] on textarea at bounding box center [236, 208] width 248 height 112
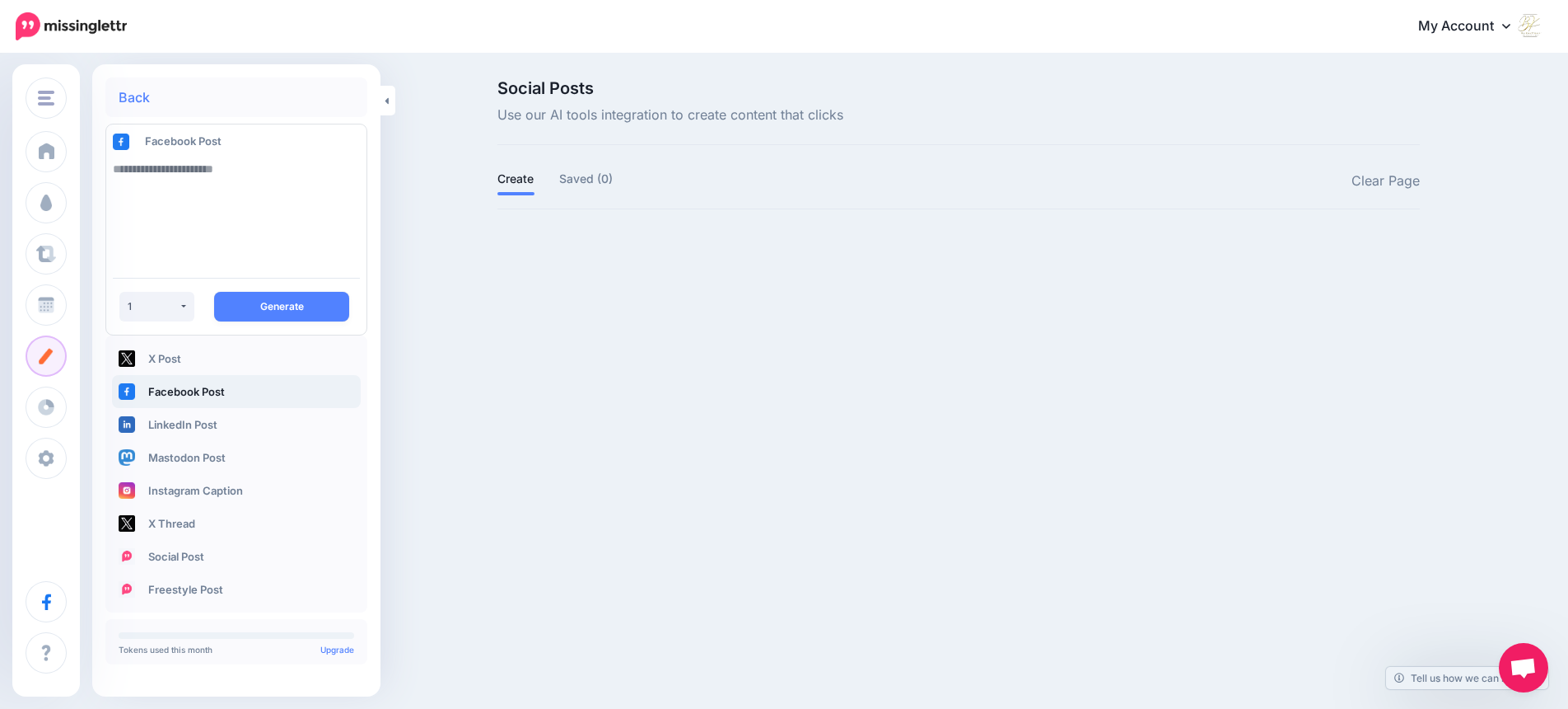
paste textarea "**********"
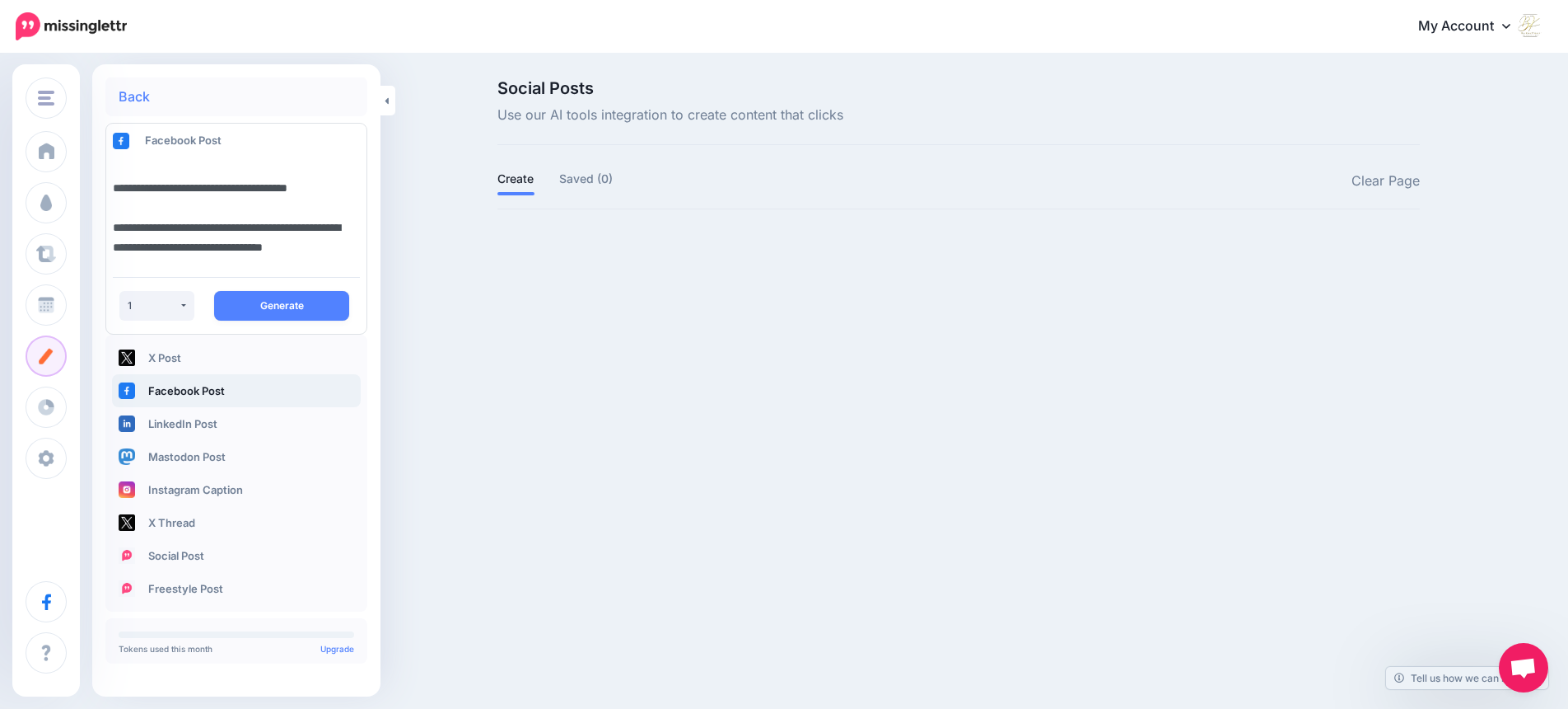
scroll to position [384, 0]
type textarea "**********"
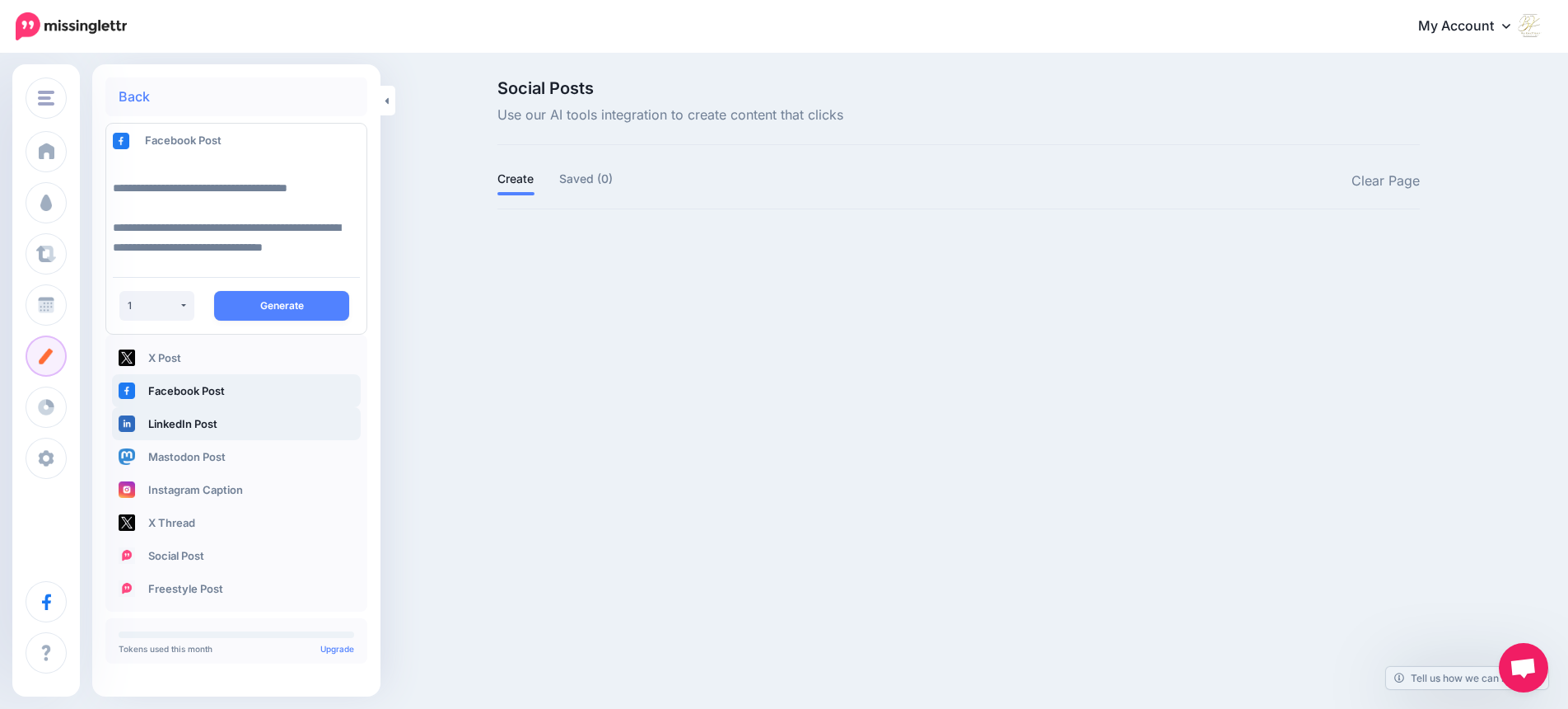
click at [197, 428] on link "LinkedIn Post" at bounding box center [236, 423] width 248 height 33
click at [197, 390] on link "Facebook Post" at bounding box center [236, 390] width 248 height 33
click at [275, 305] on button "Generate" at bounding box center [282, 306] width 136 height 30
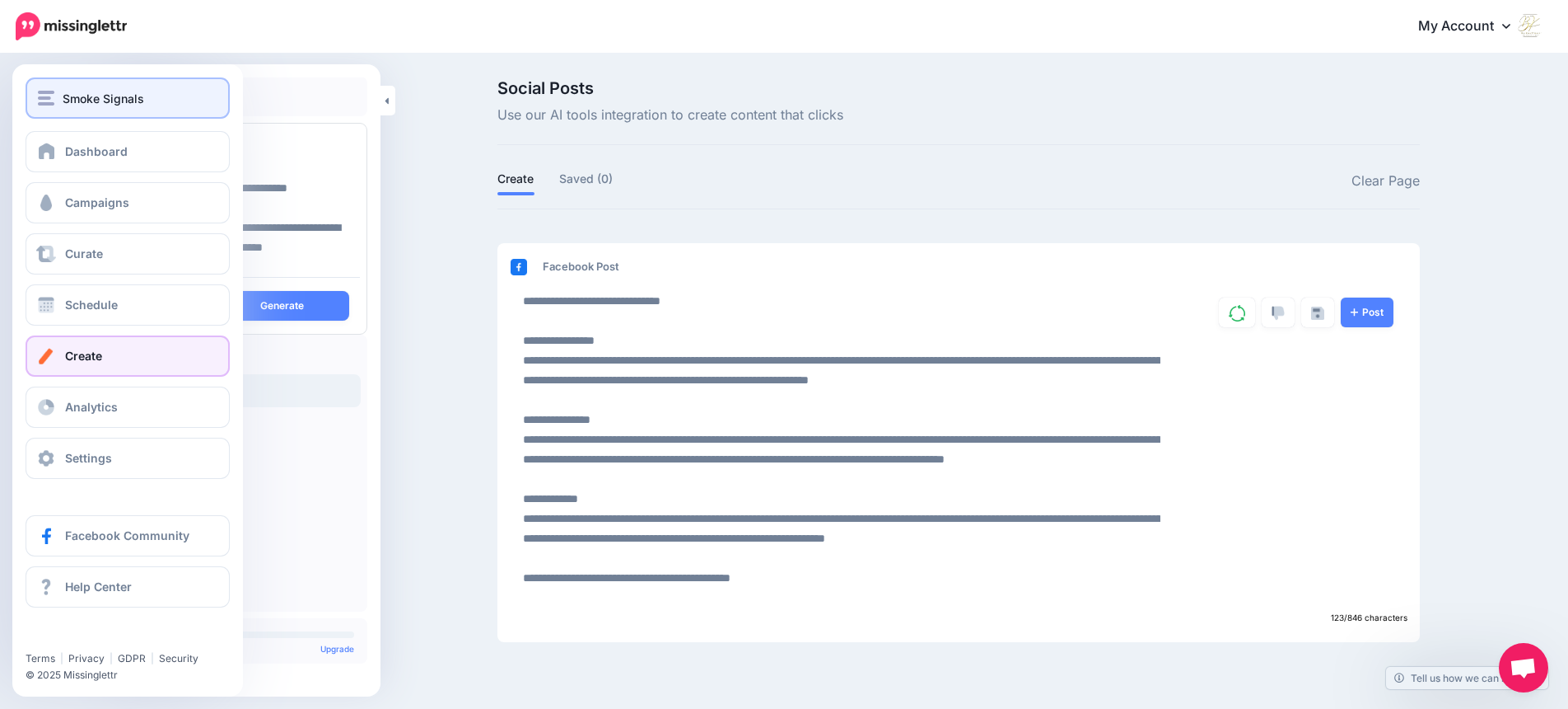
click at [43, 97] on img "button" at bounding box center [46, 98] width 17 height 15
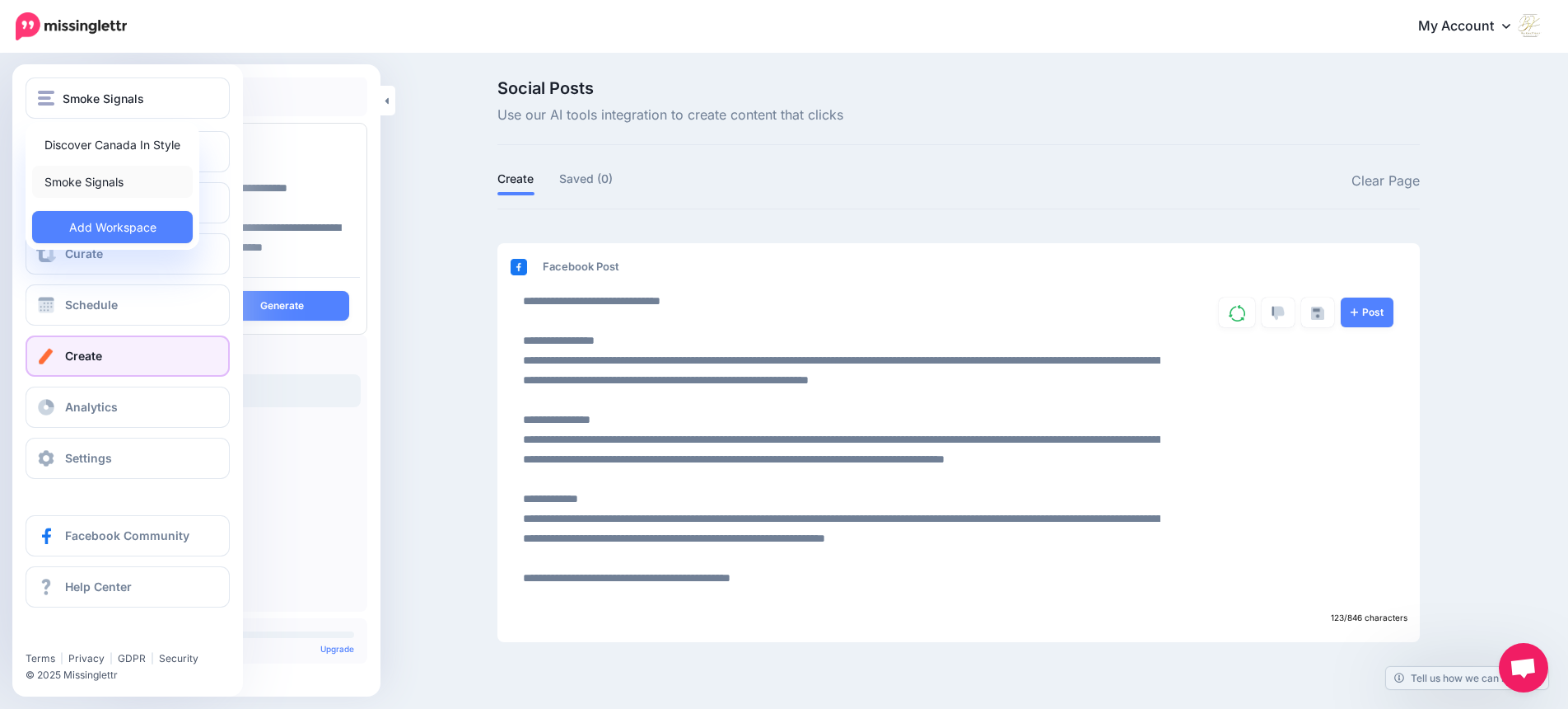
click at [76, 185] on link "Smoke Signals" at bounding box center [112, 182] width 161 height 32
